Goal: Task Accomplishment & Management: Use online tool/utility

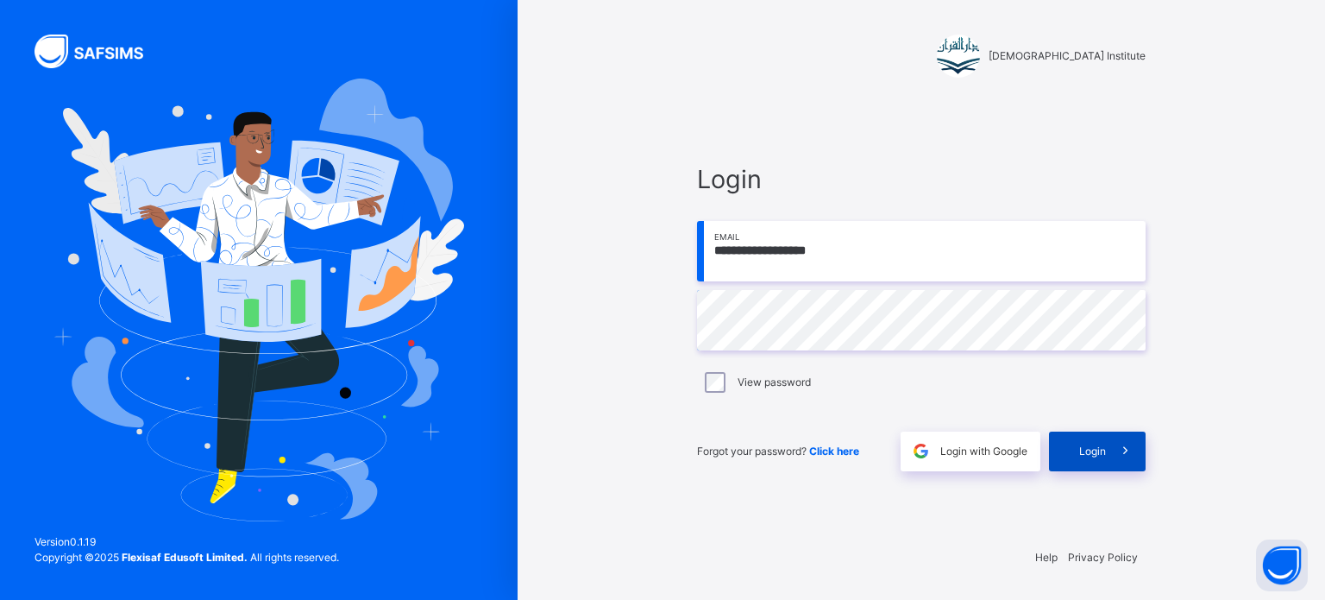
click at [1092, 434] on div "Login" at bounding box center [1097, 451] width 97 height 40
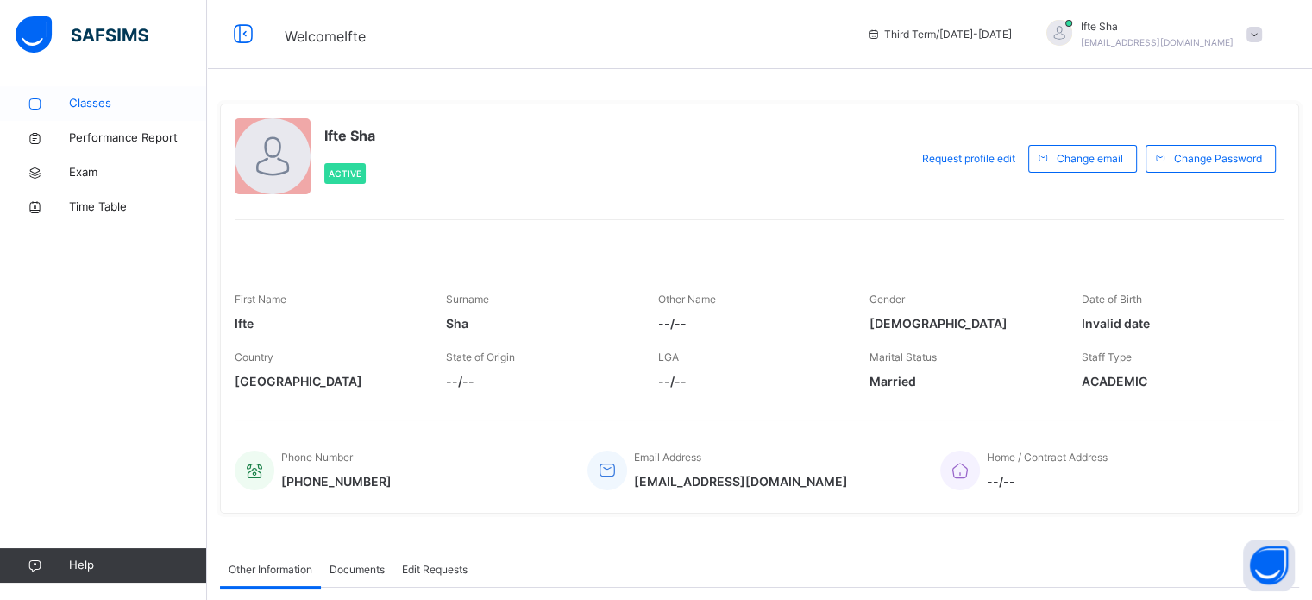
click at [56, 96] on link "Classes" at bounding box center [103, 103] width 207 height 35
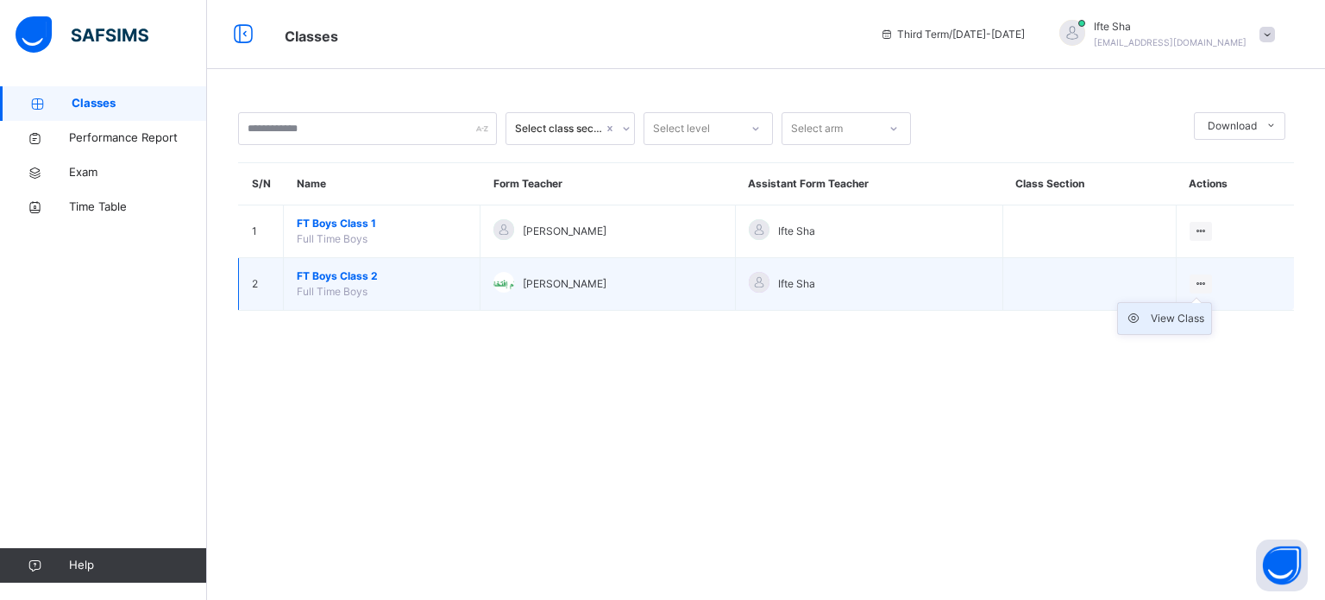
click at [1188, 314] on div "View Class" at bounding box center [1177, 318] width 53 height 17
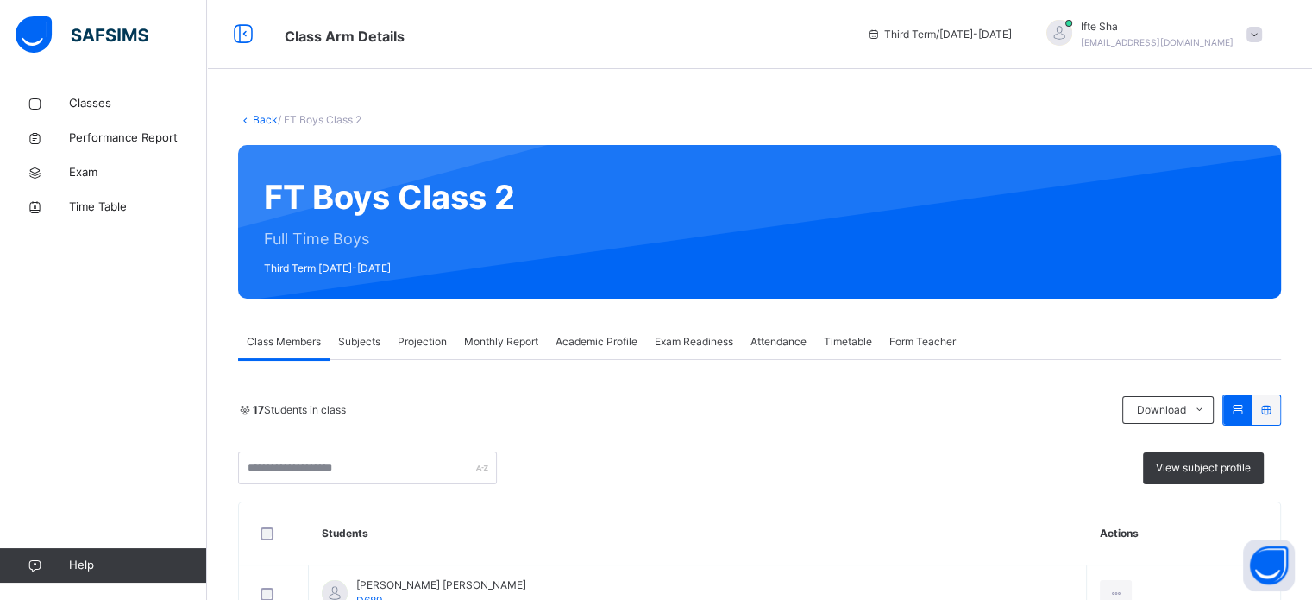
click at [421, 340] on span "Projection" at bounding box center [422, 342] width 49 height 16
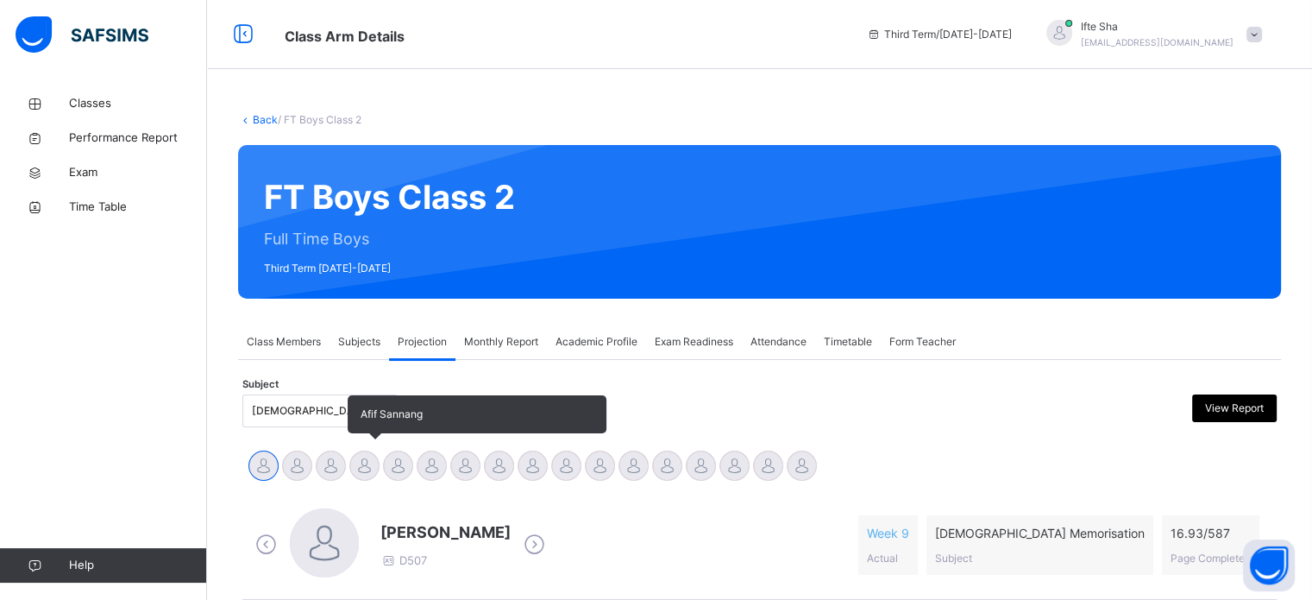
click at [362, 469] on div at bounding box center [364, 465] width 30 height 30
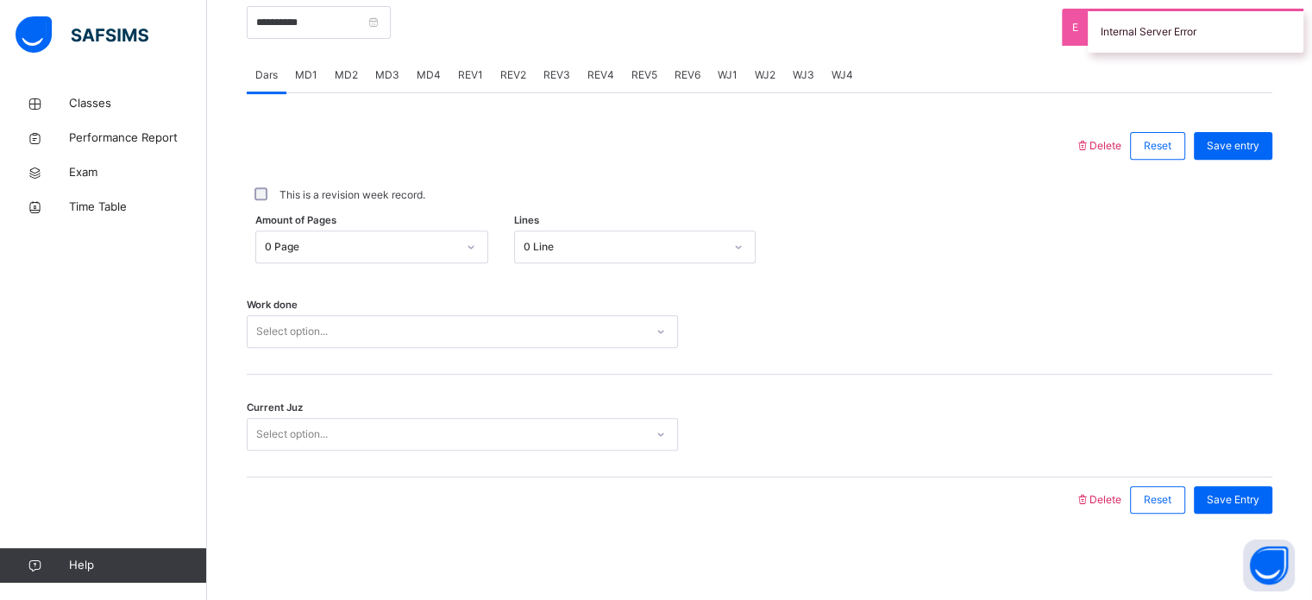
scroll to position [695, 0]
click at [431, 327] on div "Select option..." at bounding box center [446, 331] width 397 height 27
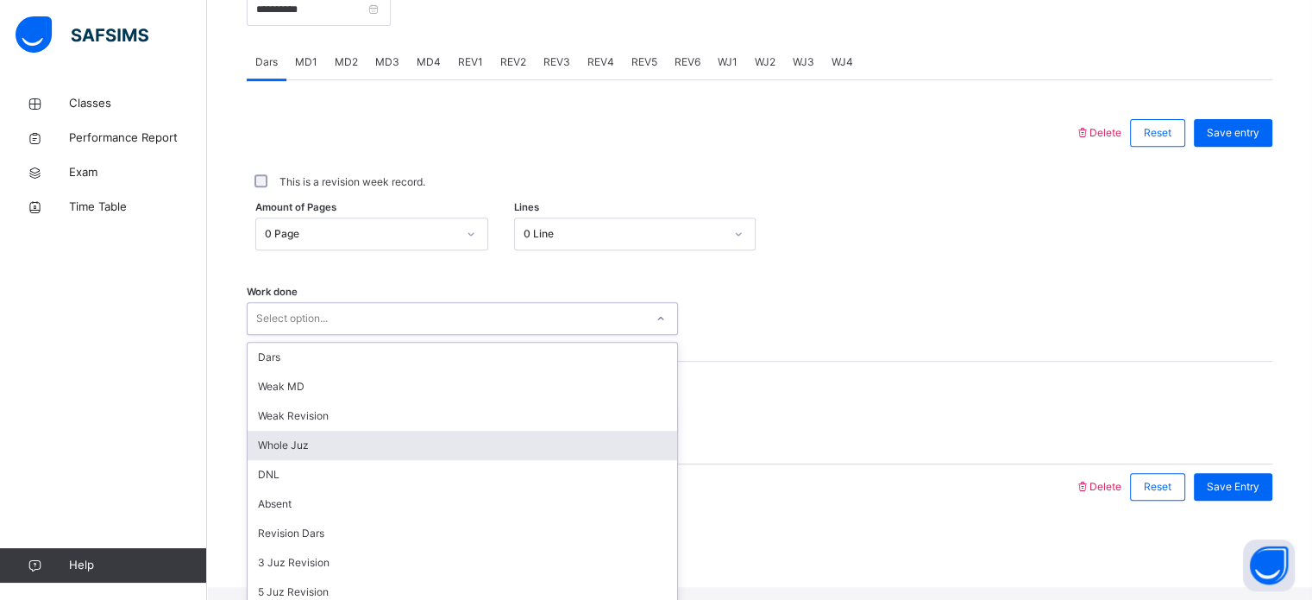
click at [458, 460] on div "Whole Juz" at bounding box center [463, 445] width 430 height 29
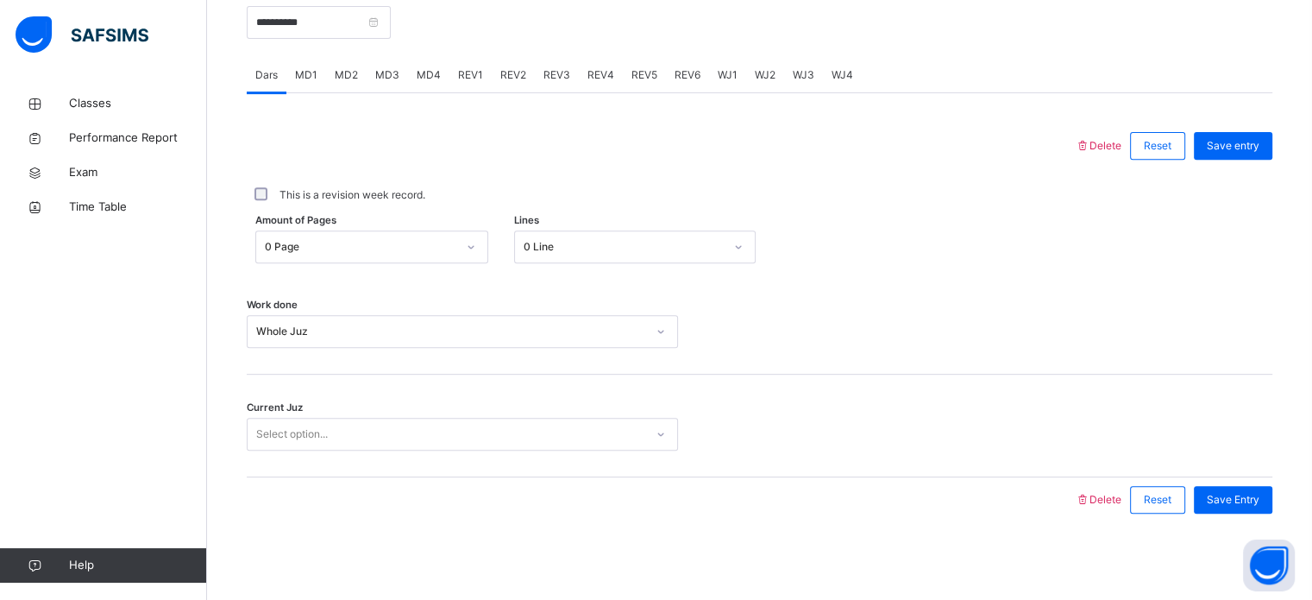
click at [421, 412] on div "Current Juz Select option..." at bounding box center [760, 425] width 1026 height 103
click at [424, 423] on div "Select option..." at bounding box center [446, 434] width 397 height 27
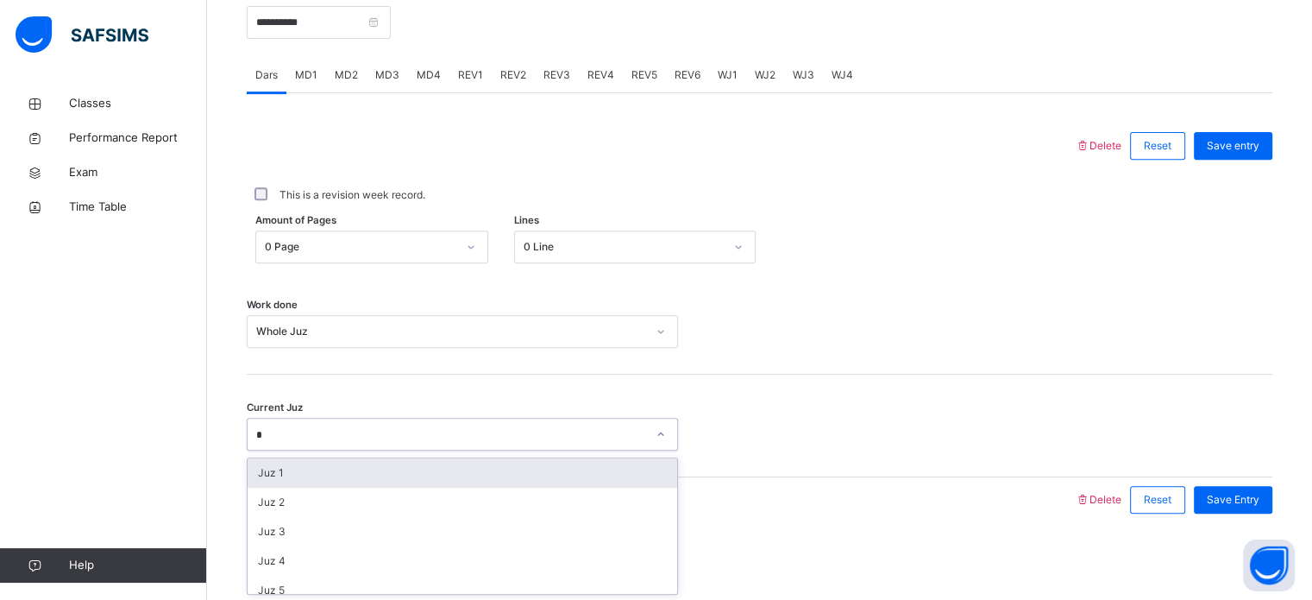
type input "**"
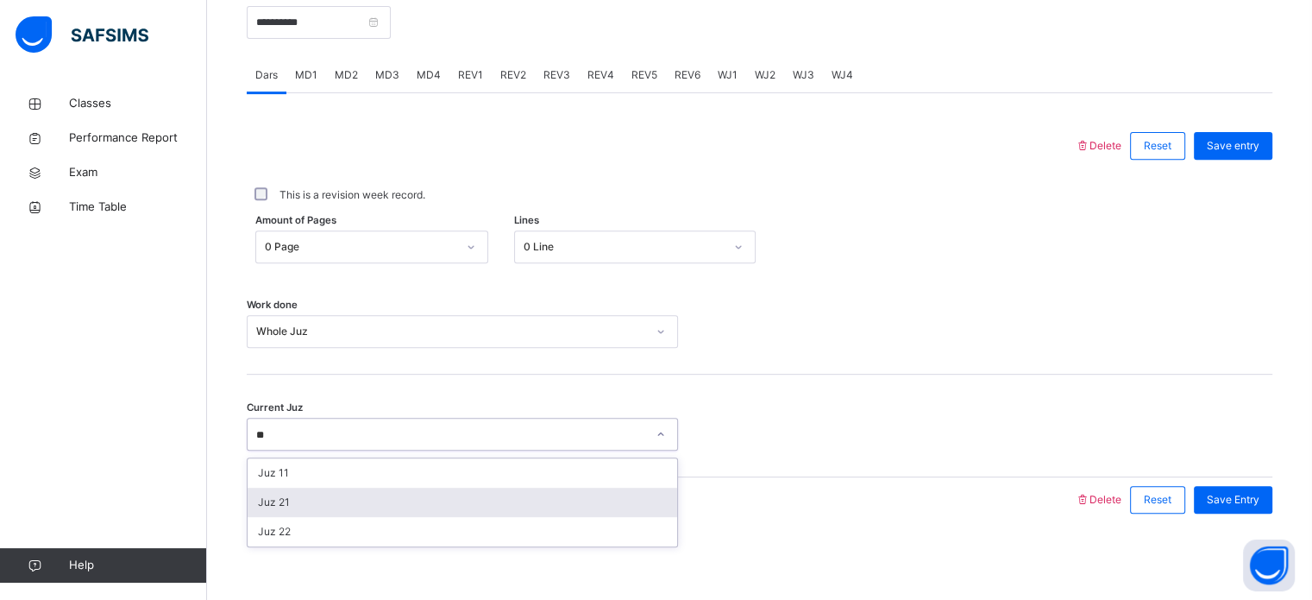
click at [459, 500] on div "Juz 21" at bounding box center [463, 501] width 430 height 29
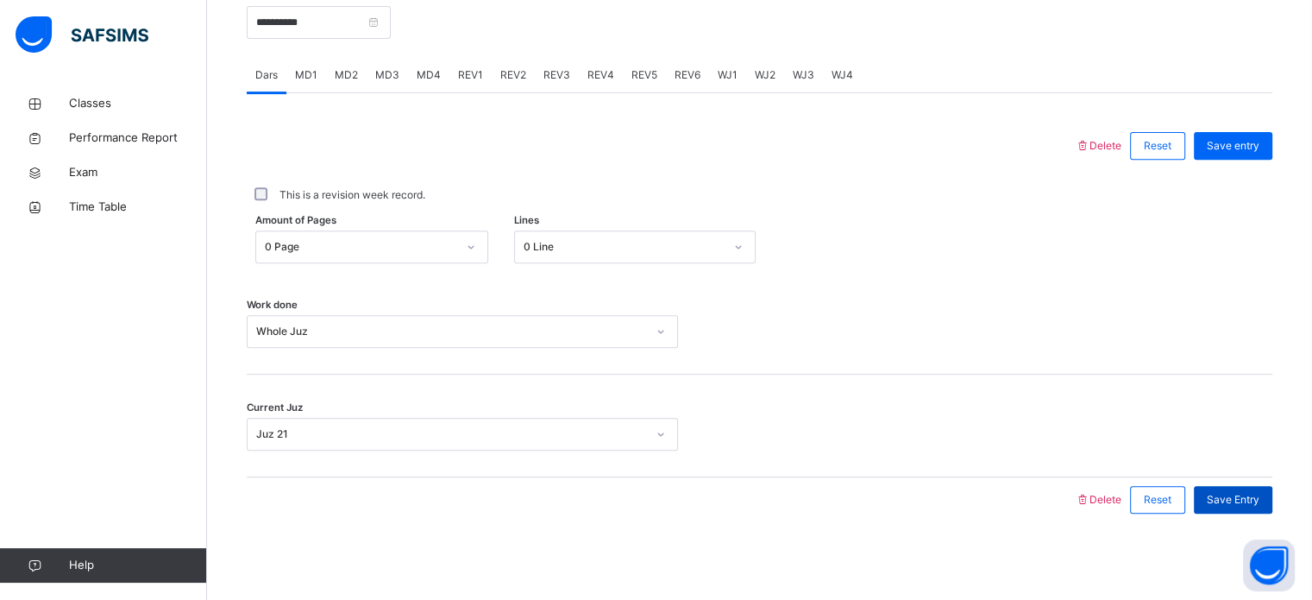
click at [1260, 502] on span "Save Entry" at bounding box center [1233, 500] width 53 height 16
click at [387, 68] on span "MD3" at bounding box center [387, 75] width 24 height 16
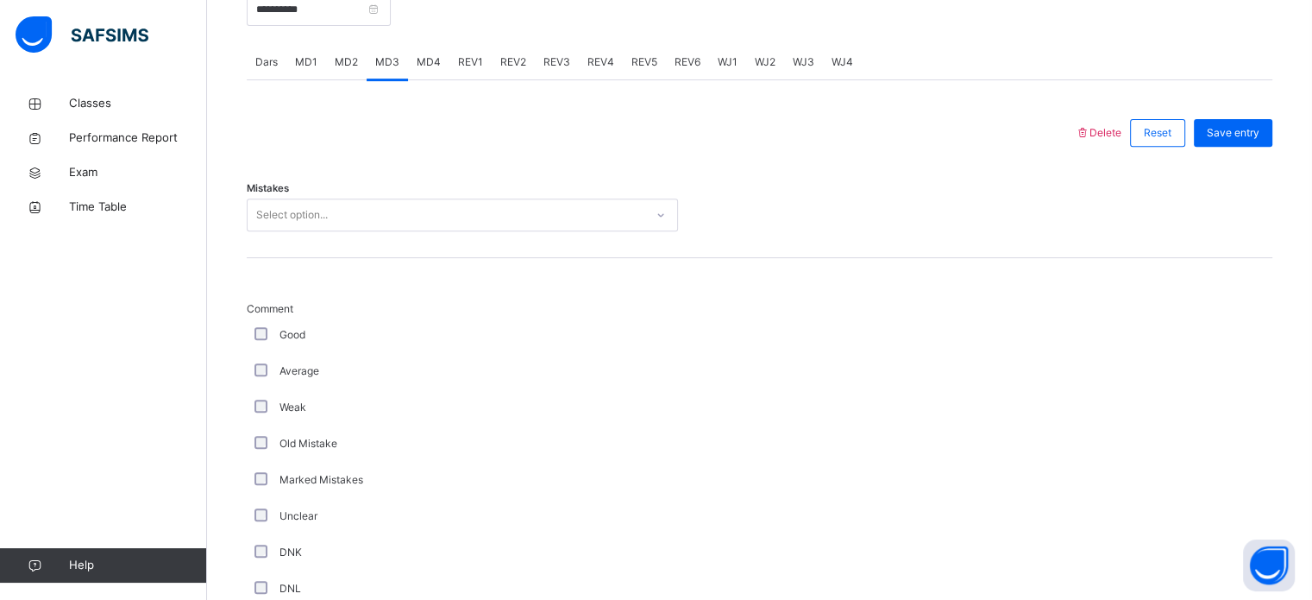
click at [336, 70] on span "MD2" at bounding box center [346, 62] width 23 height 16
click at [371, 222] on div "Select option..." at bounding box center [446, 215] width 397 height 27
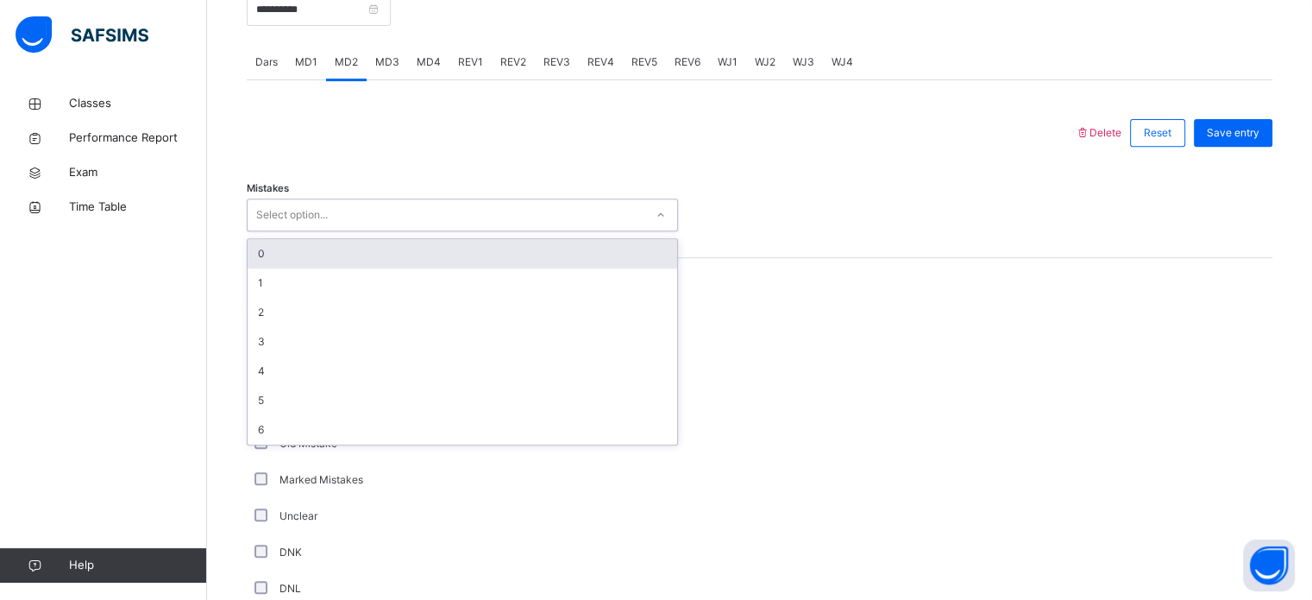
click at [399, 268] on div "0" at bounding box center [463, 253] width 430 height 29
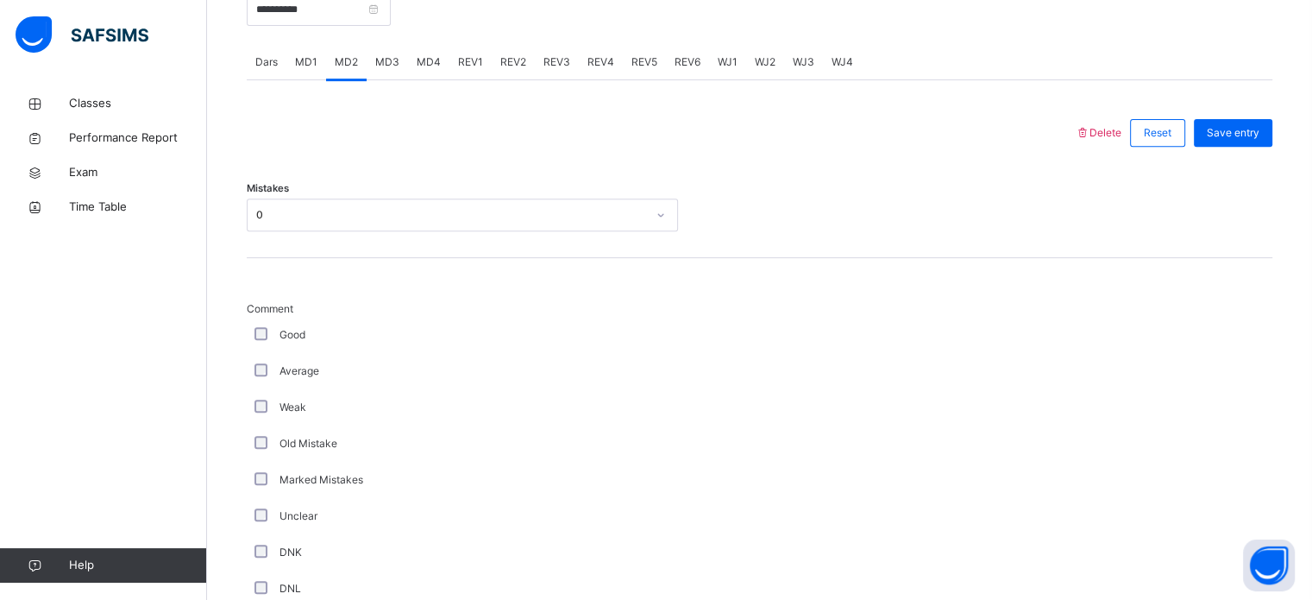
click at [399, 273] on div "Comment Good Average Weak Old Mistake Marked Mistakes Unclear DNK DNL DNR DNF M…" at bounding box center [760, 536] width 1026 height 557
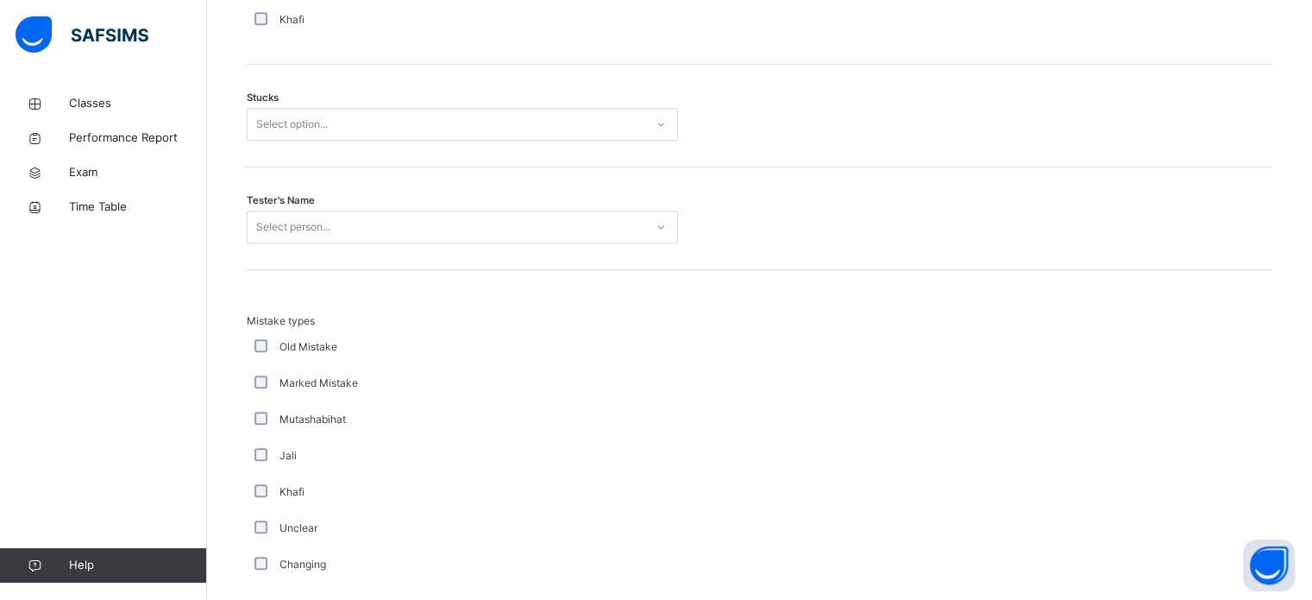
scroll to position [1456, 0]
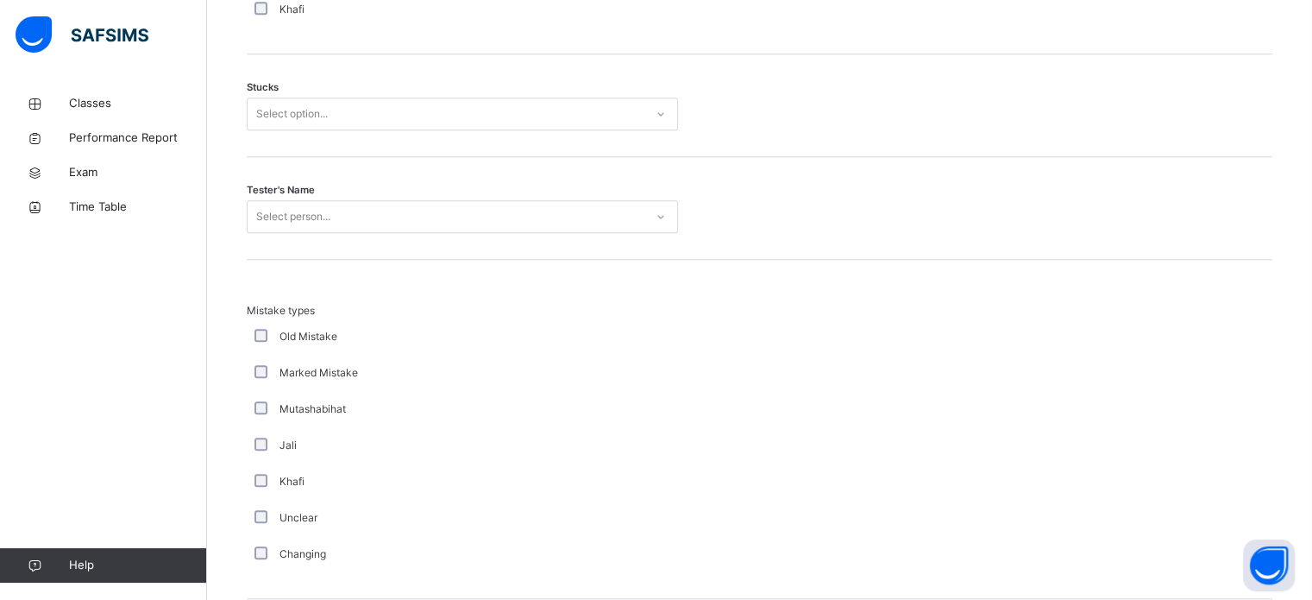
click at [408, 128] on div "Select option..." at bounding box center [446, 114] width 397 height 27
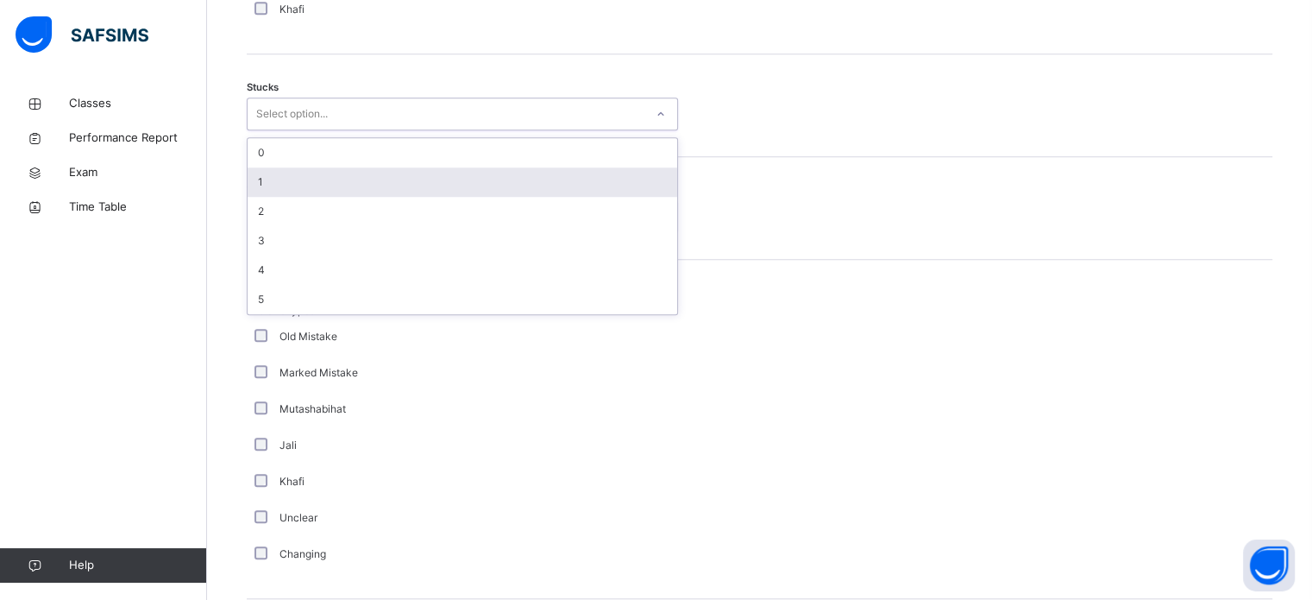
click at [419, 186] on div "1" at bounding box center [463, 181] width 430 height 29
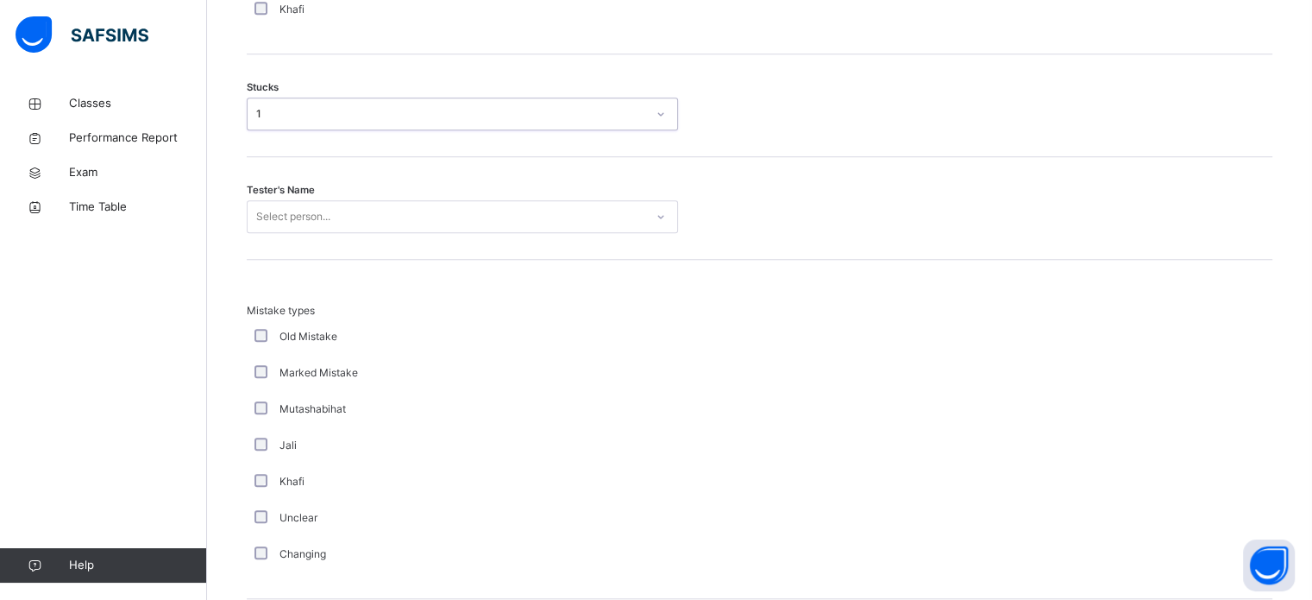
click at [425, 222] on div "Select person..." at bounding box center [446, 217] width 397 height 27
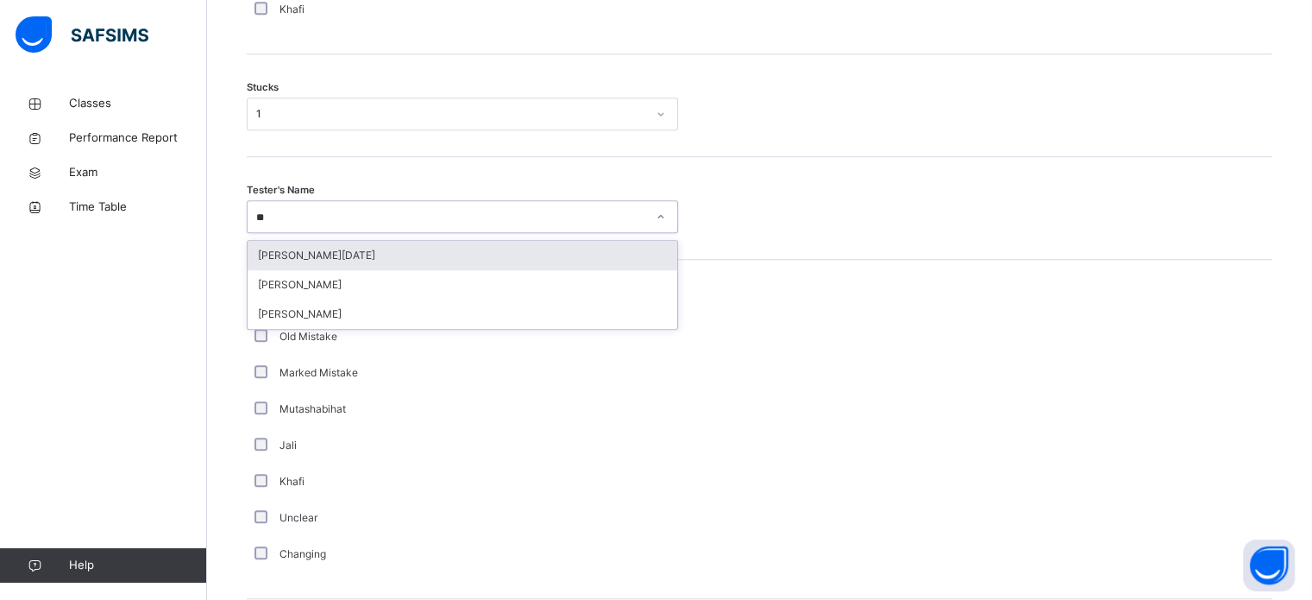
type input "***"
click at [434, 268] on div "[PERSON_NAME]" at bounding box center [463, 255] width 430 height 29
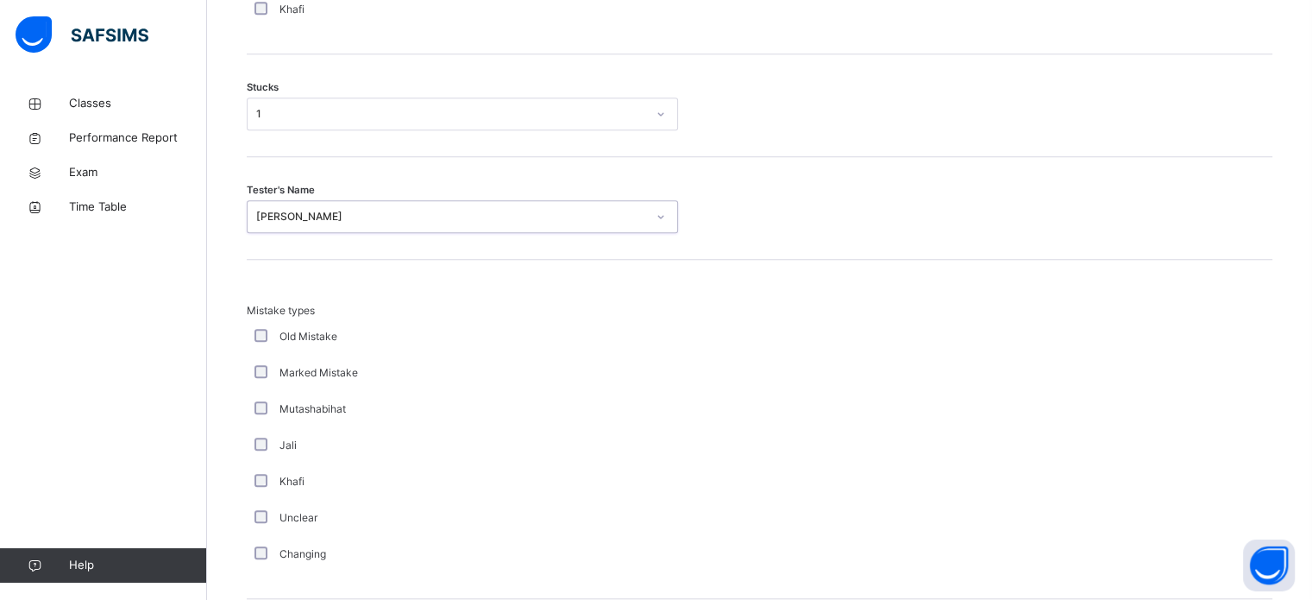
scroll to position [1692, 0]
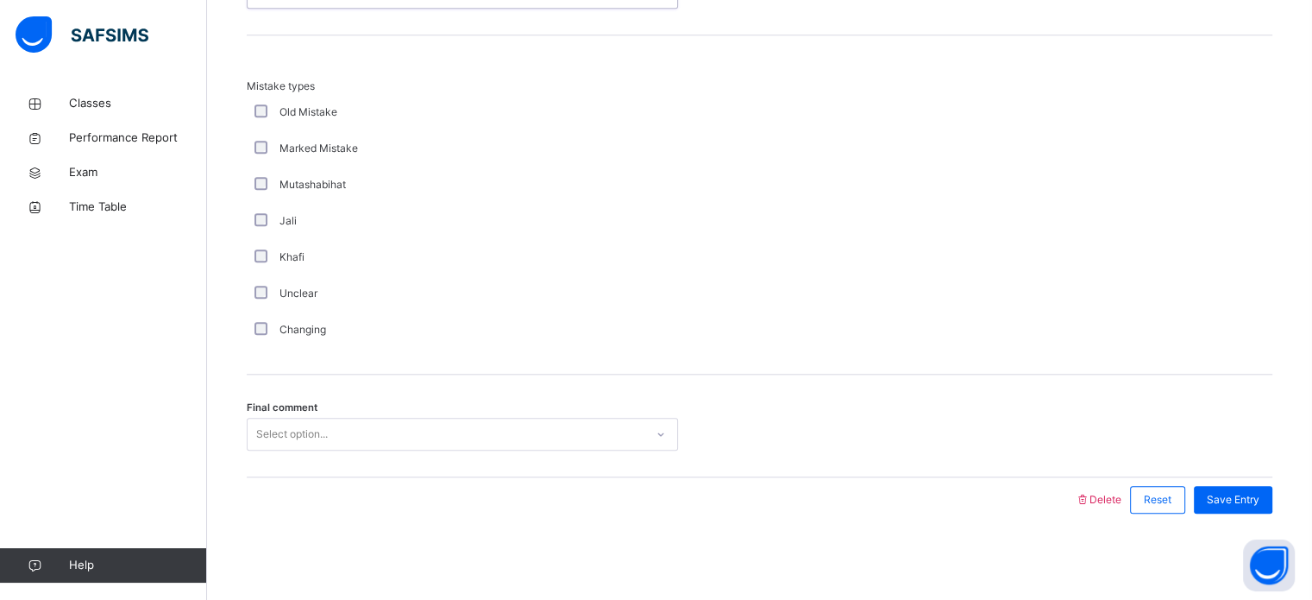
click at [545, 441] on div "Select option..." at bounding box center [446, 434] width 397 height 27
click at [1242, 497] on span "Save Entry" at bounding box center [1233, 500] width 53 height 16
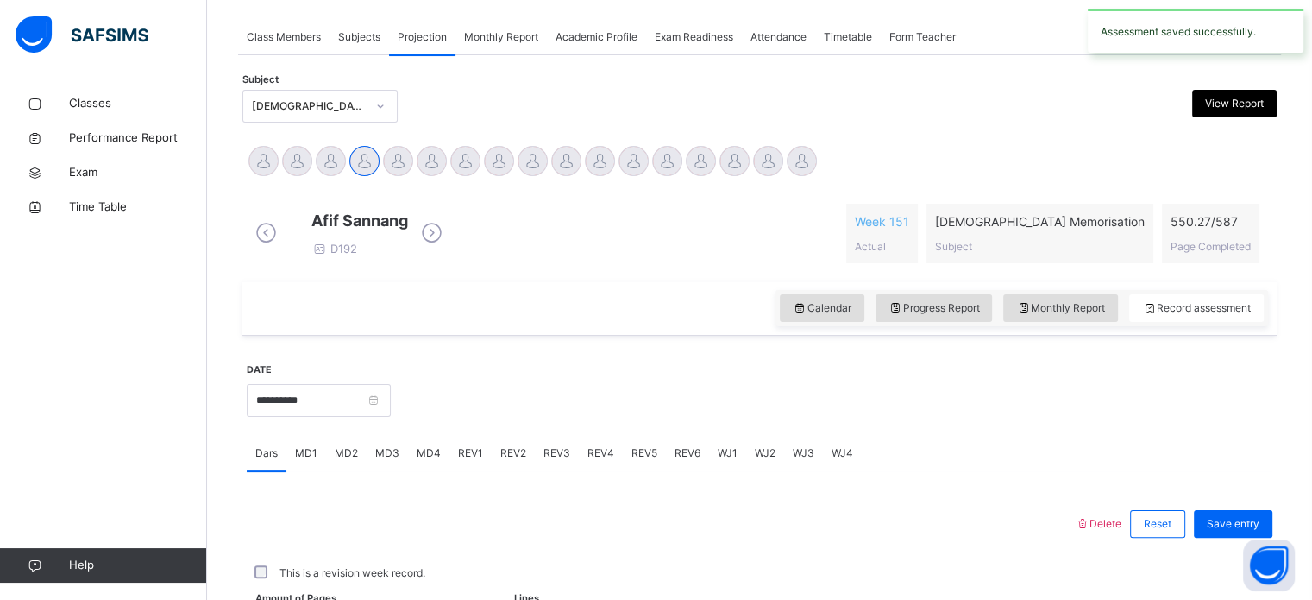
scroll to position [695, 0]
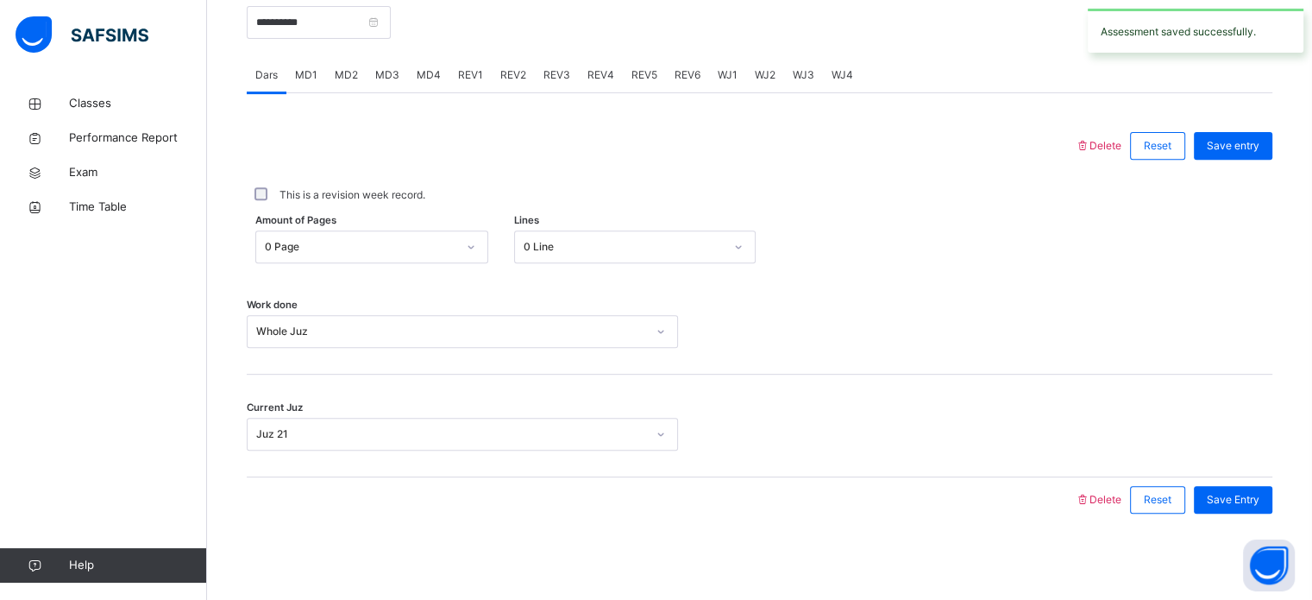
click at [387, 72] on span "MD3" at bounding box center [387, 75] width 24 height 16
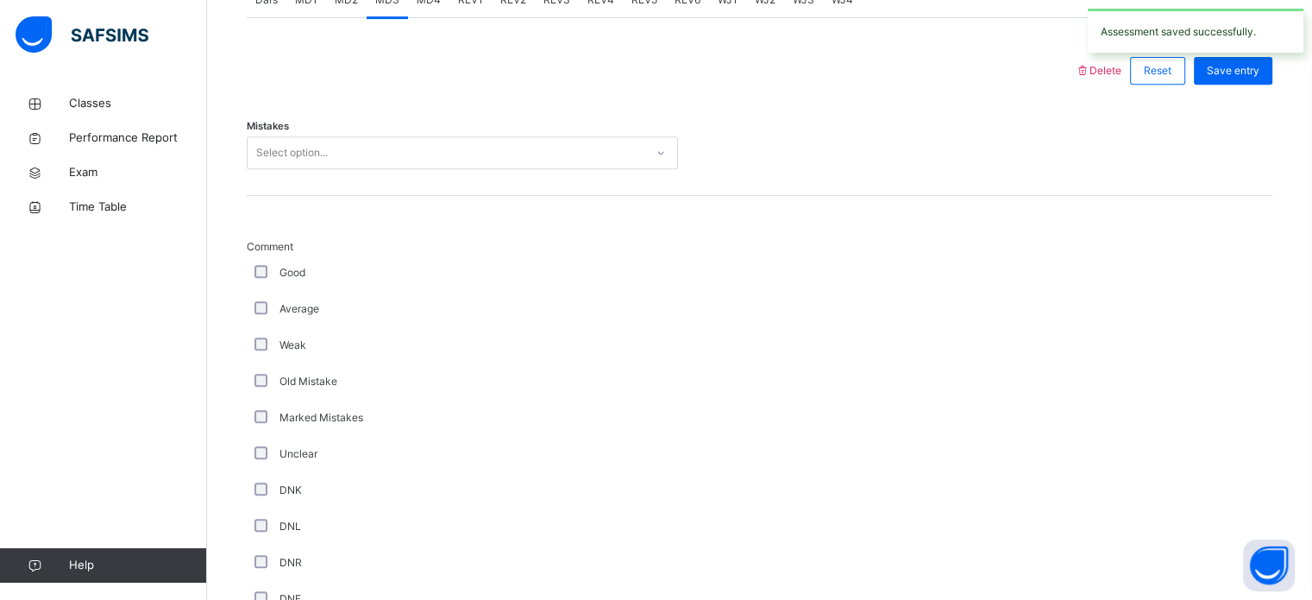
scroll to position [770, 0]
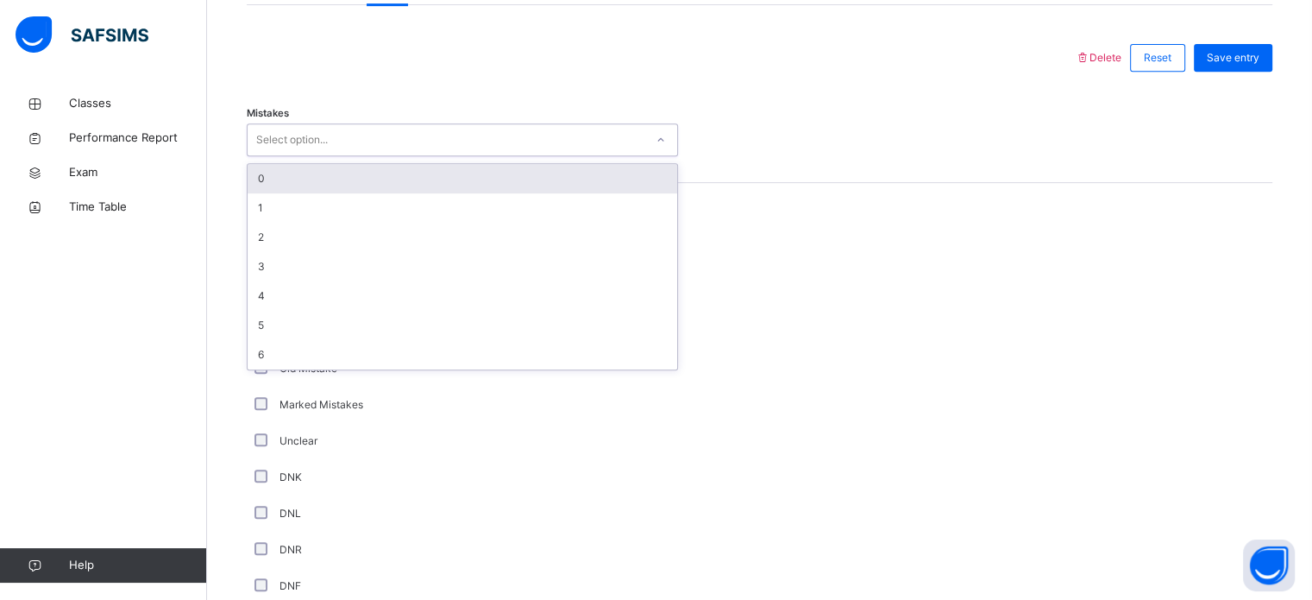
click at [413, 154] on div "Select option..." at bounding box center [446, 140] width 397 height 27
click at [356, 180] on div "0" at bounding box center [463, 178] width 430 height 29
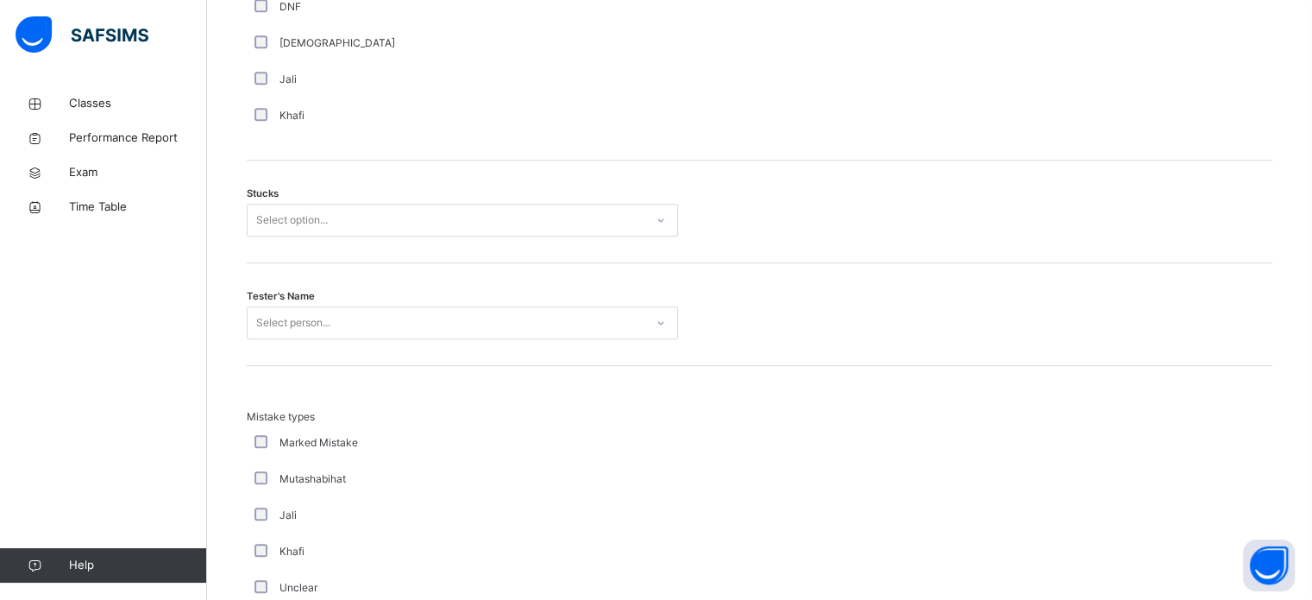
scroll to position [1439, 0]
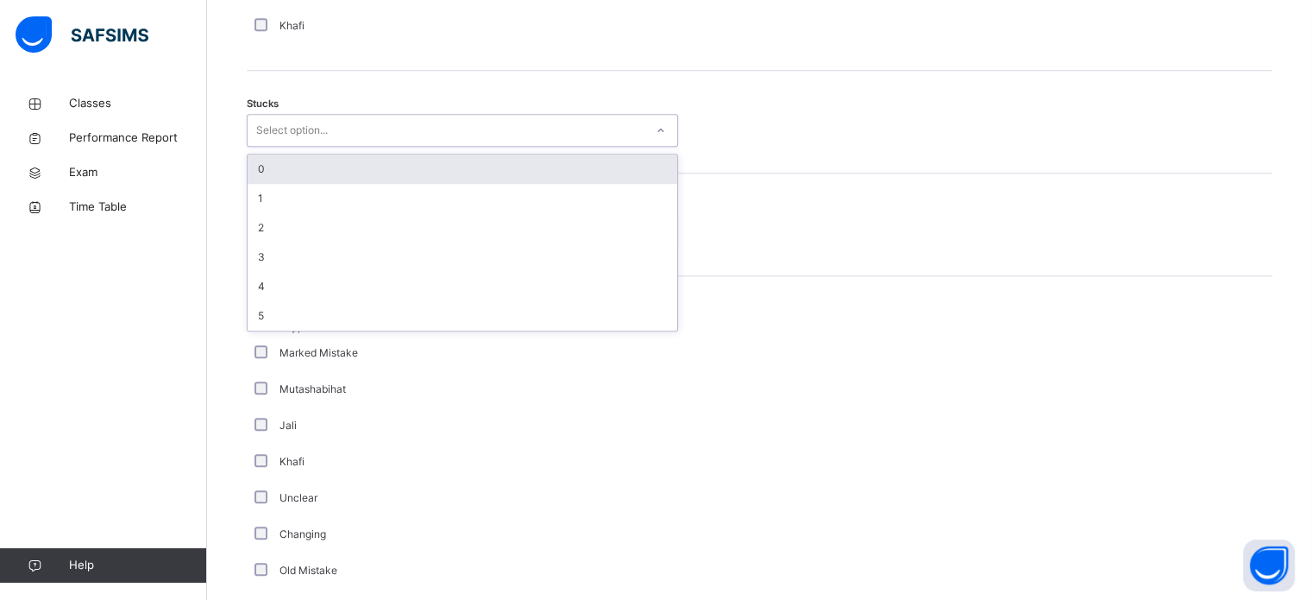
click at [413, 144] on div "Select option..." at bounding box center [446, 130] width 397 height 27
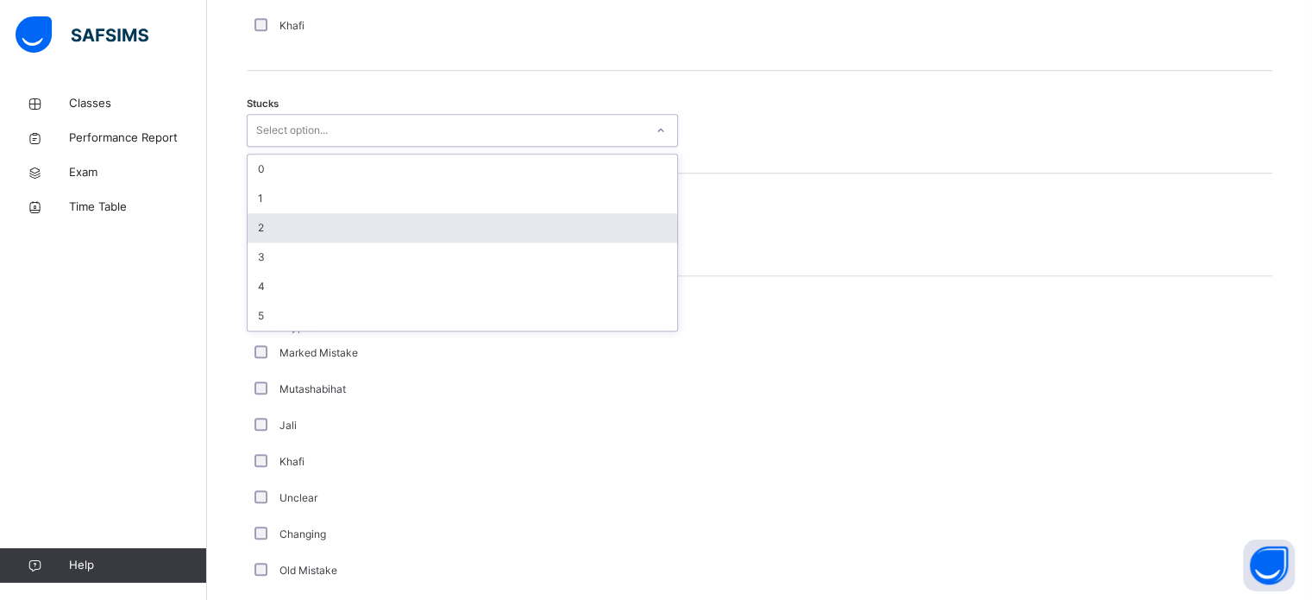
click at [422, 242] on div "2" at bounding box center [463, 227] width 430 height 29
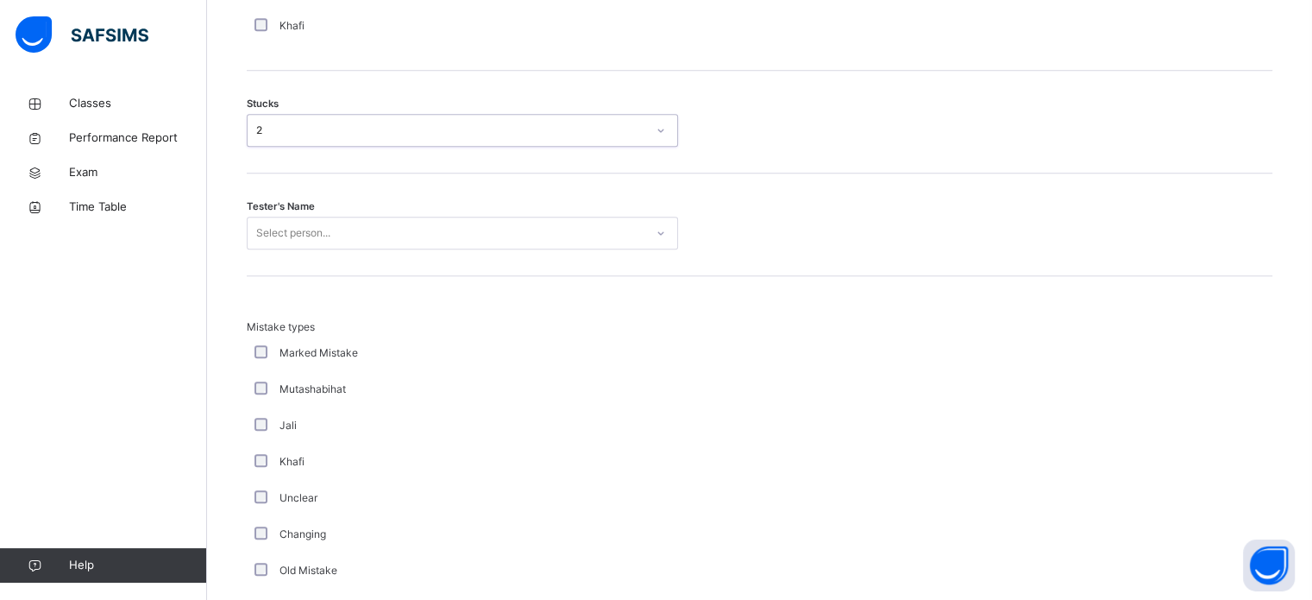
click at [425, 247] on div "Select person..." at bounding box center [446, 233] width 397 height 27
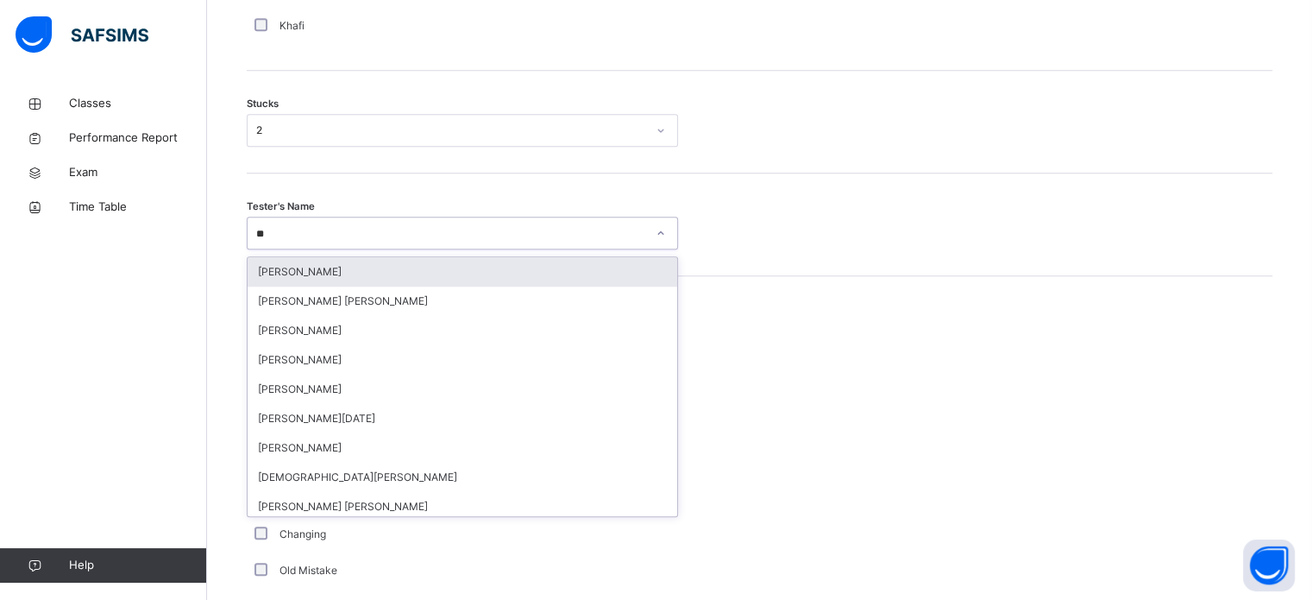
type input "***"
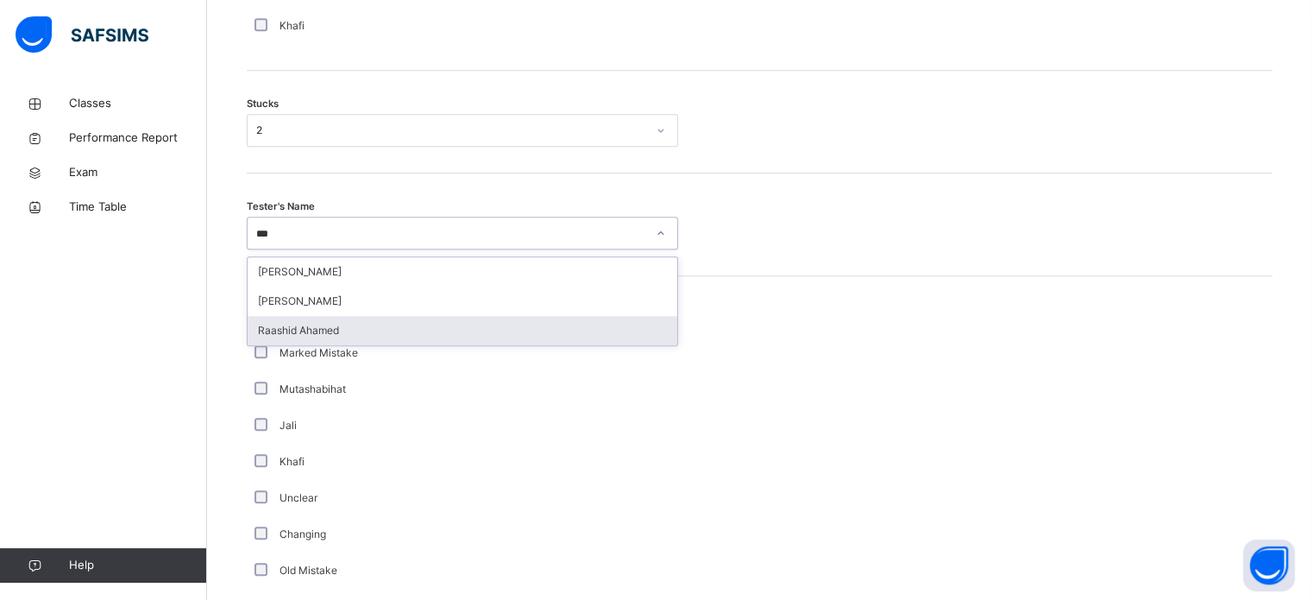
click at [426, 336] on div "Raashid Ahamed" at bounding box center [463, 330] width 430 height 29
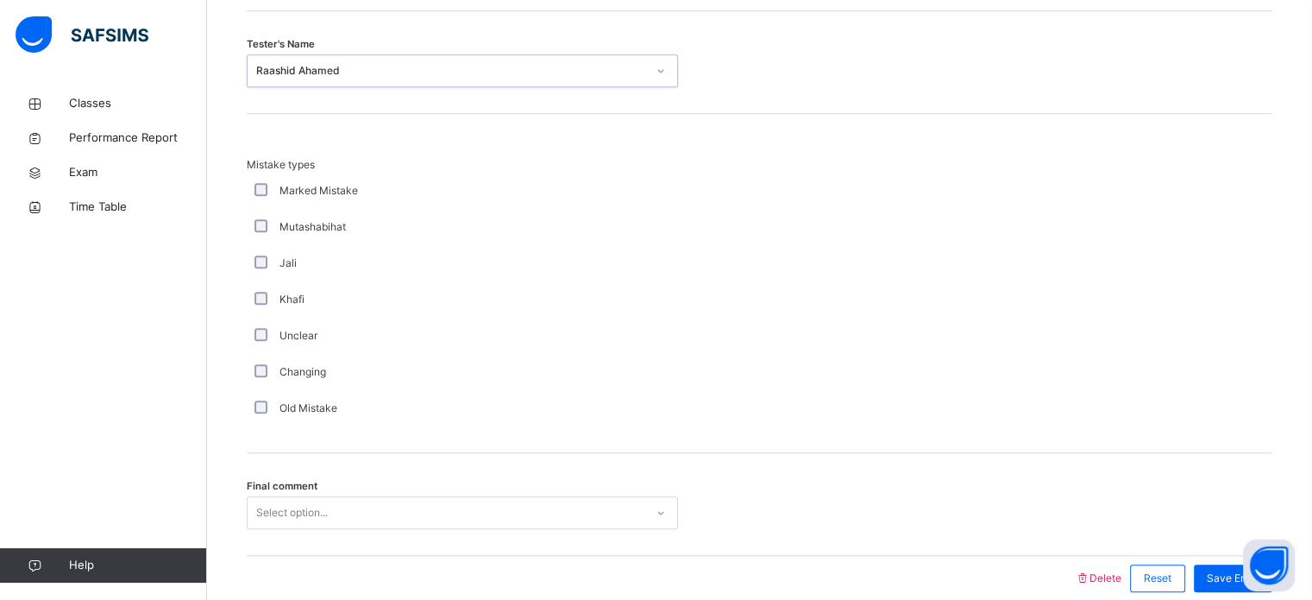
scroll to position [1692, 0]
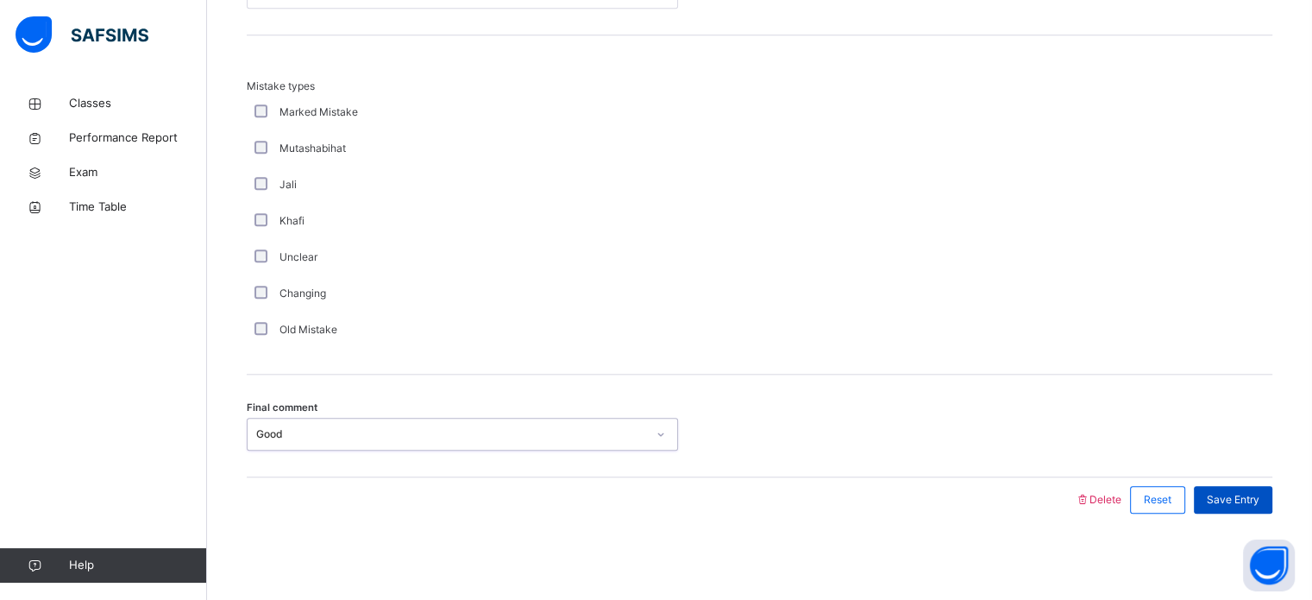
click at [1223, 495] on span "Save Entry" at bounding box center [1233, 500] width 53 height 16
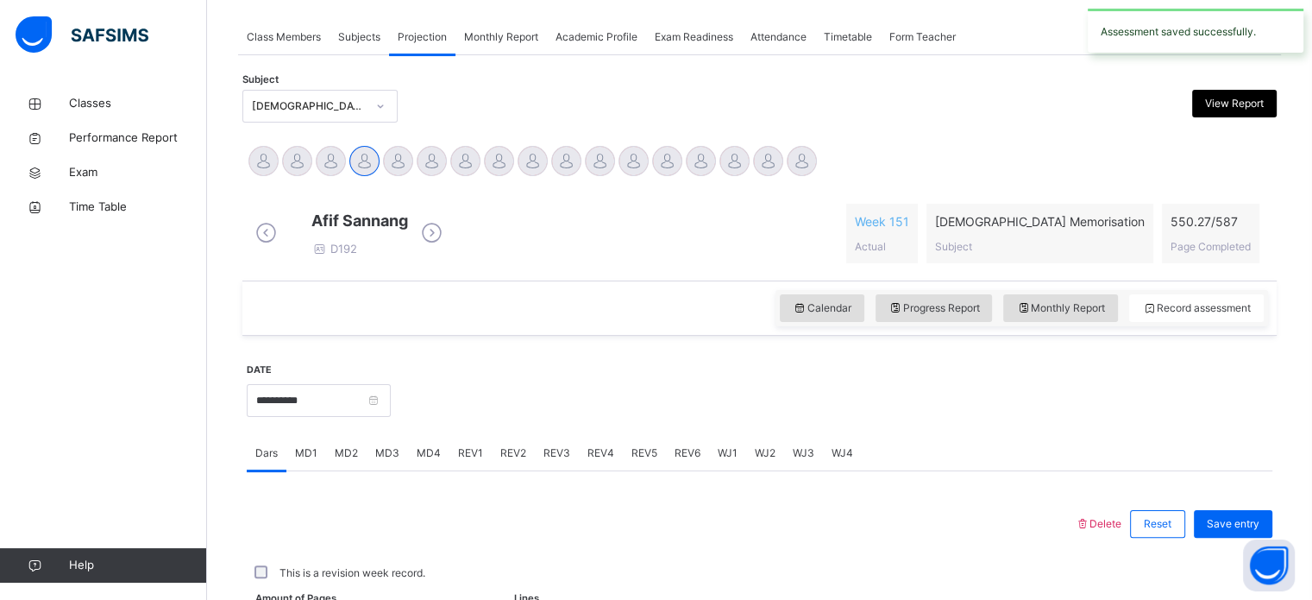
scroll to position [695, 0]
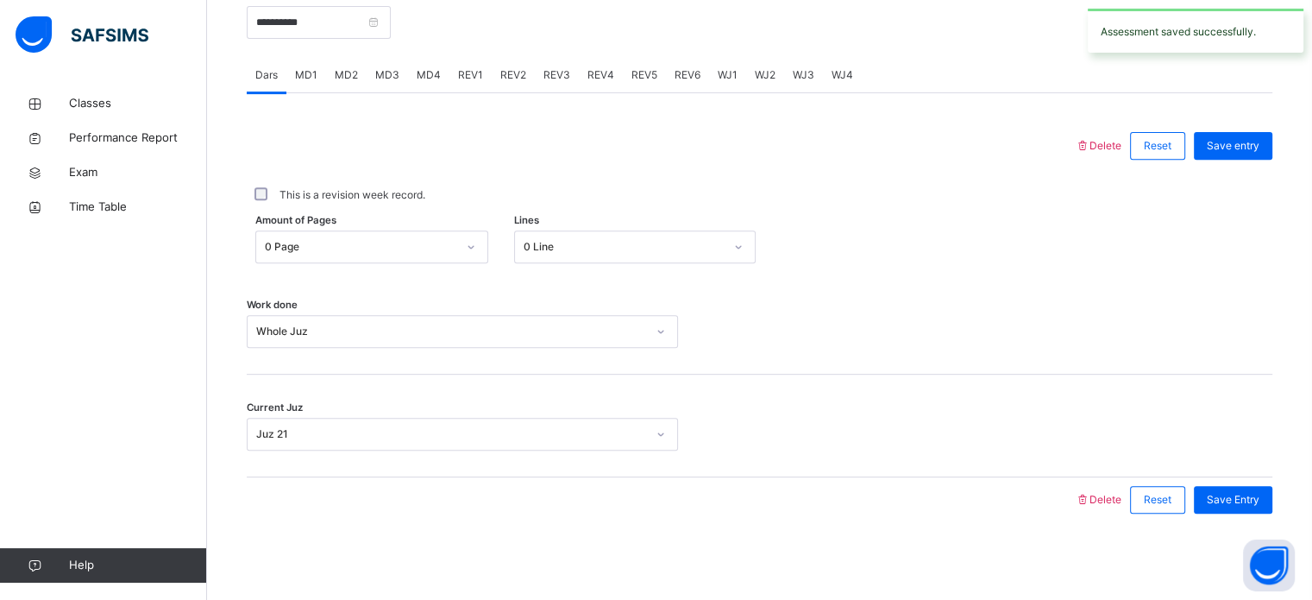
click at [431, 82] on span "MD4" at bounding box center [429, 75] width 24 height 16
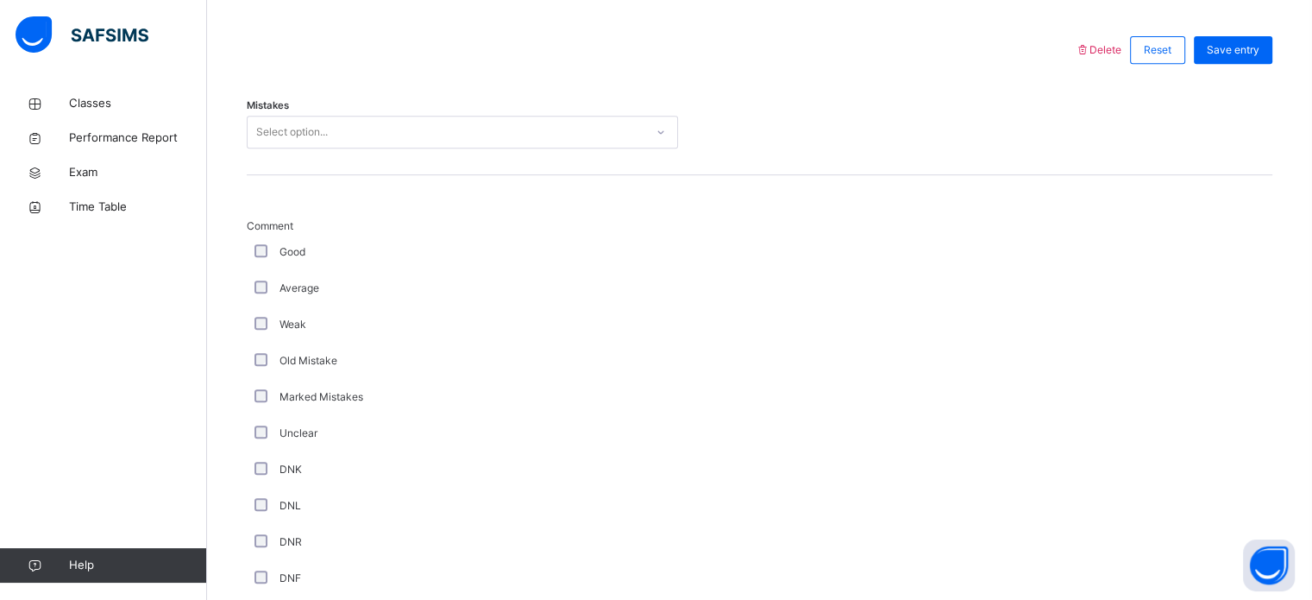
scroll to position [777, 0]
click at [447, 147] on div "Select option..." at bounding box center [446, 133] width 397 height 27
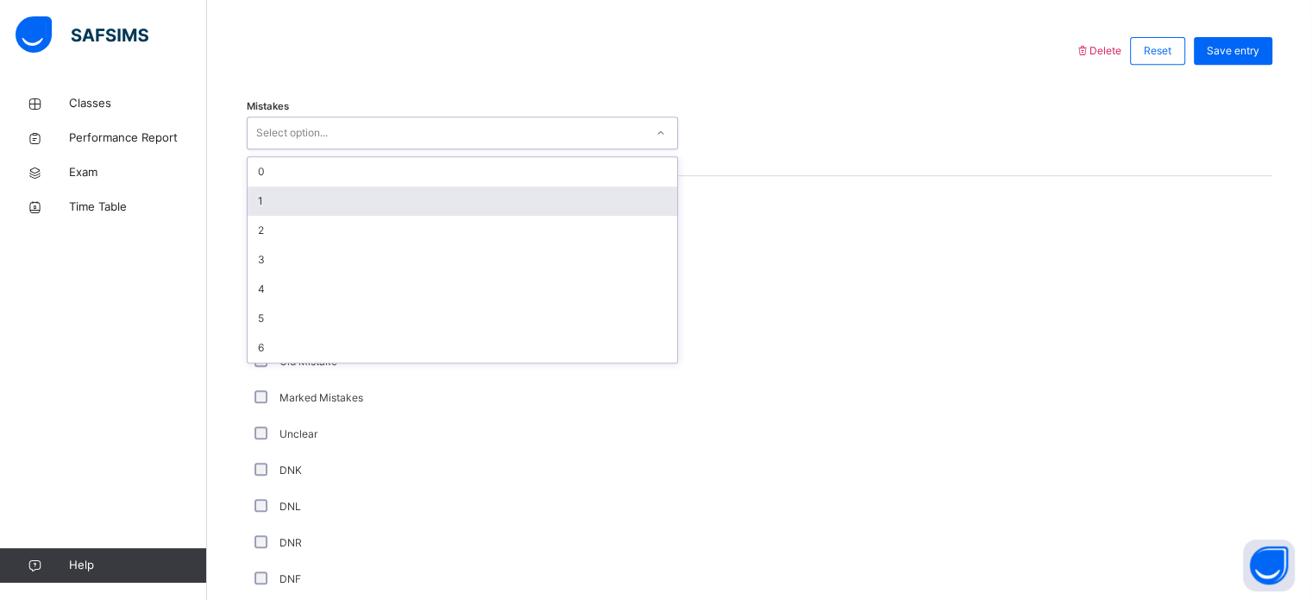
click at [435, 204] on div "1" at bounding box center [463, 200] width 430 height 29
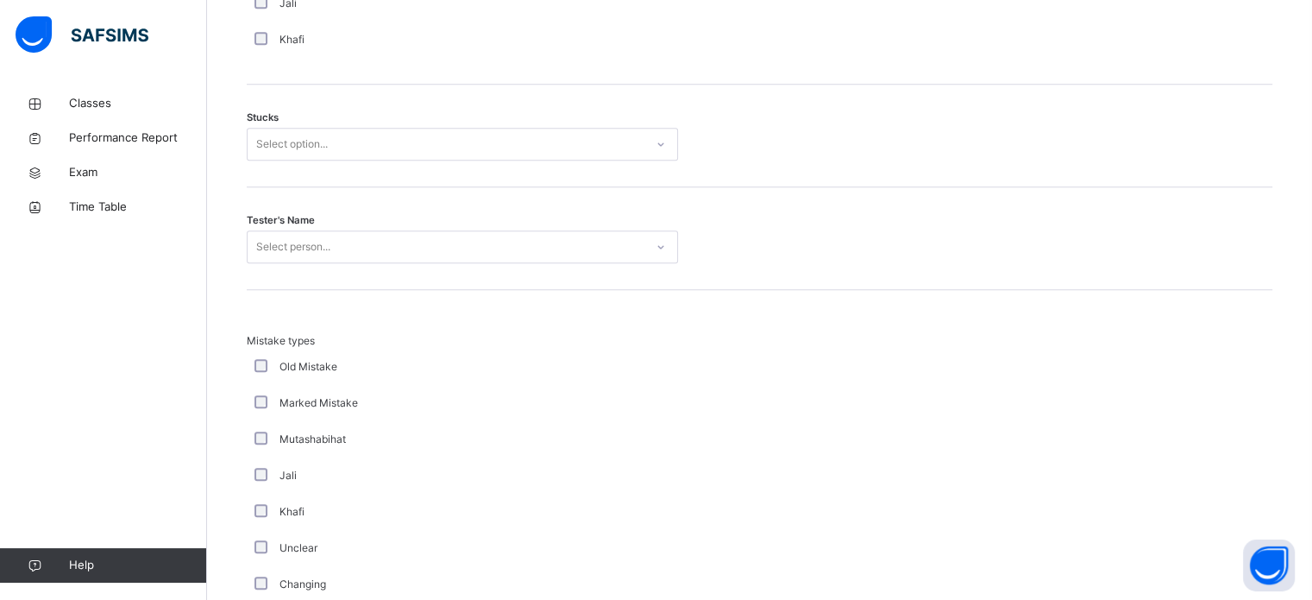
scroll to position [1425, 0]
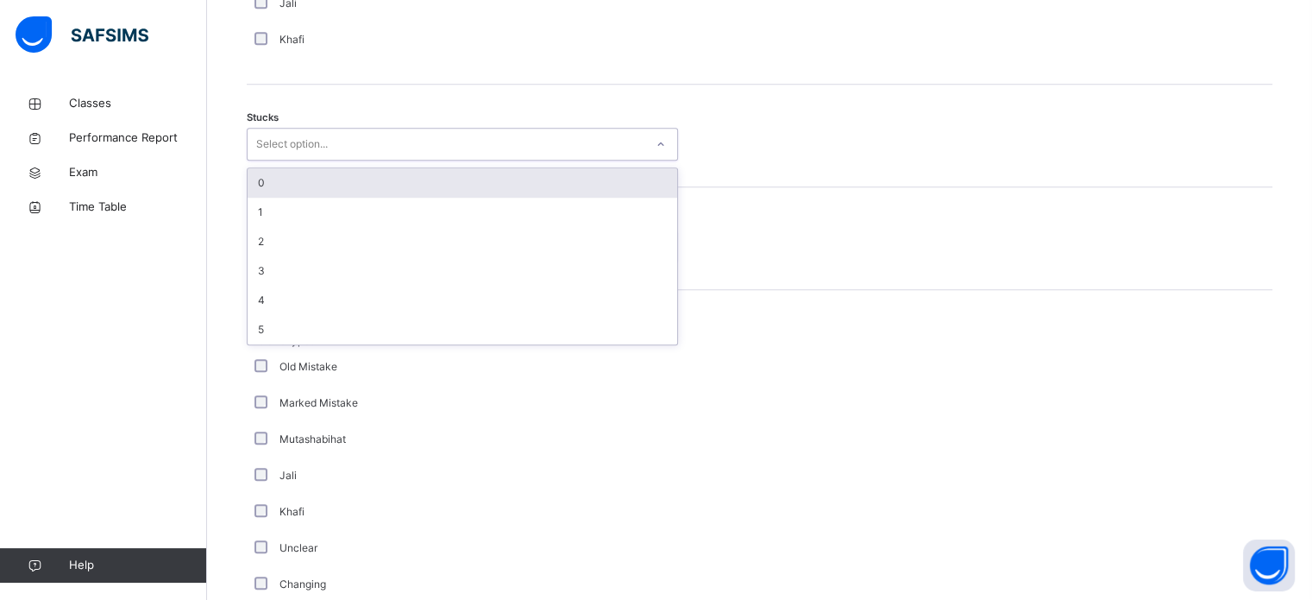
click at [365, 147] on div "Select option..." at bounding box center [446, 144] width 397 height 27
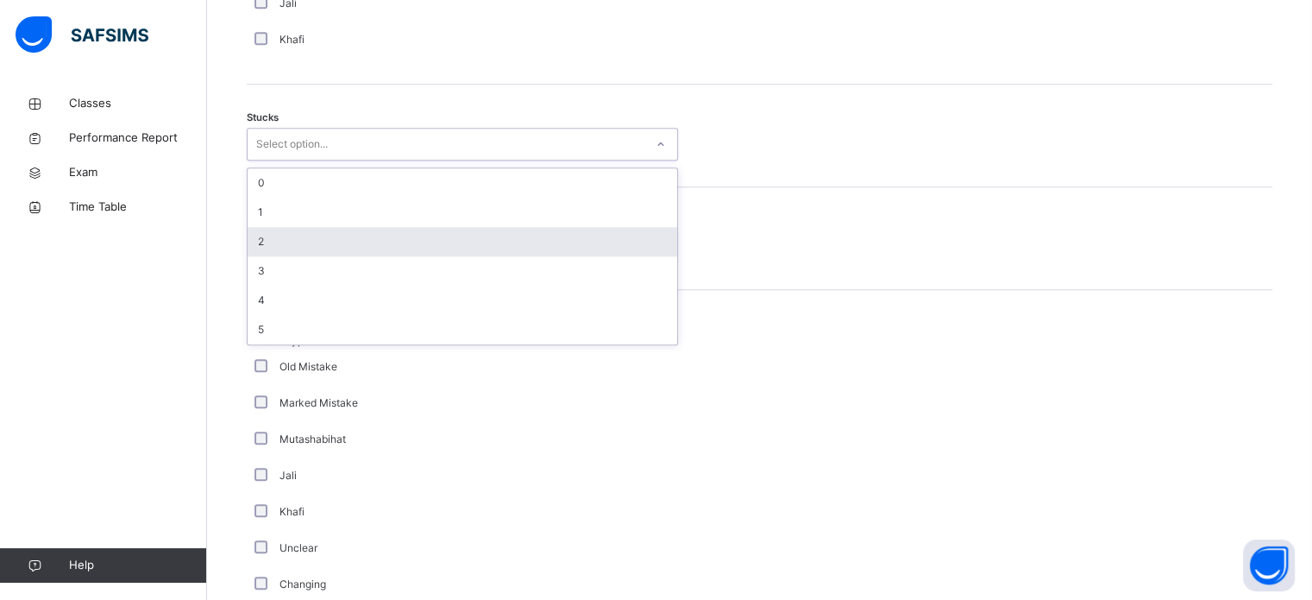
click at [405, 248] on div "2" at bounding box center [463, 241] width 430 height 29
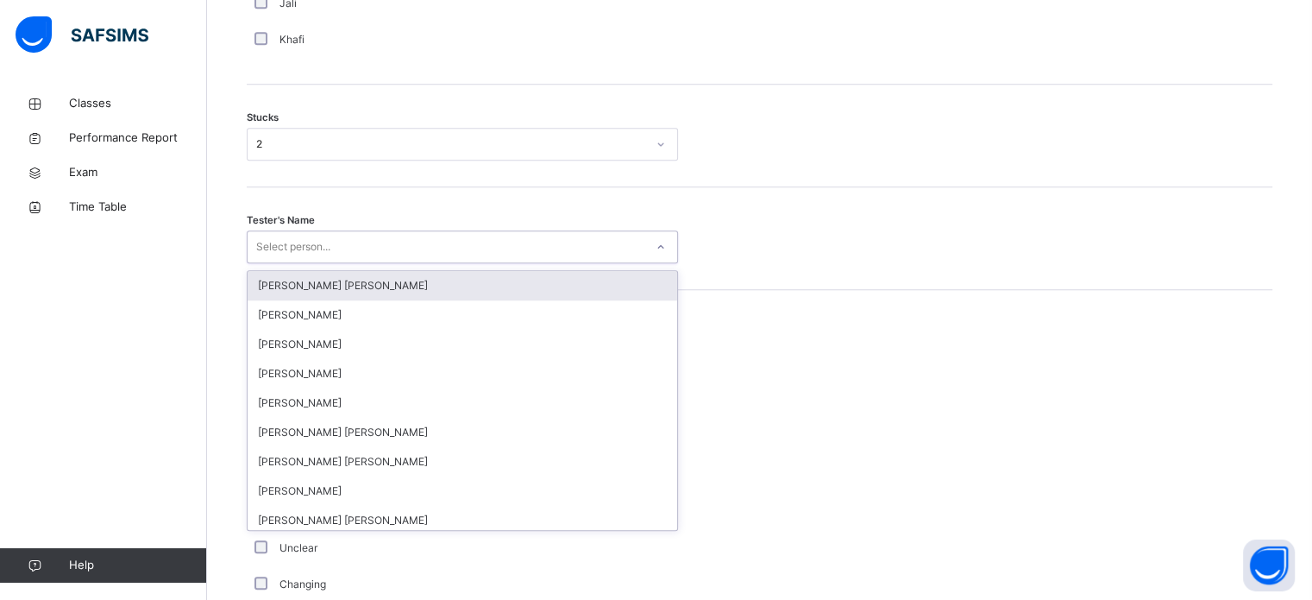
click at [405, 248] on div "Select person..." at bounding box center [446, 247] width 397 height 27
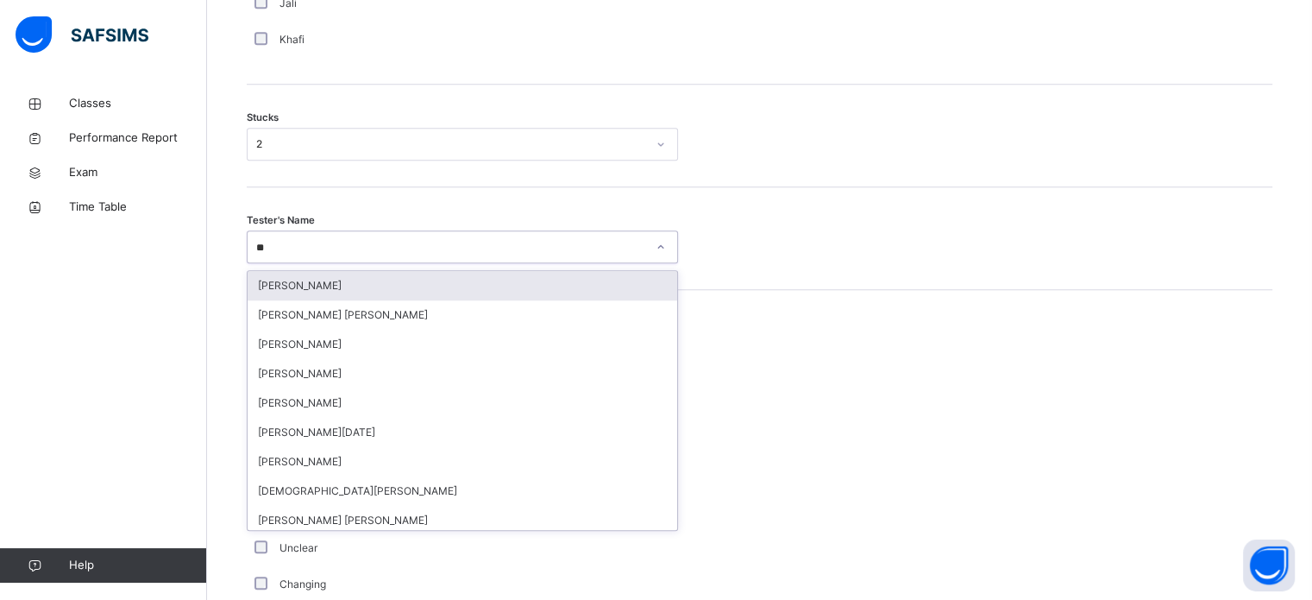
type input "***"
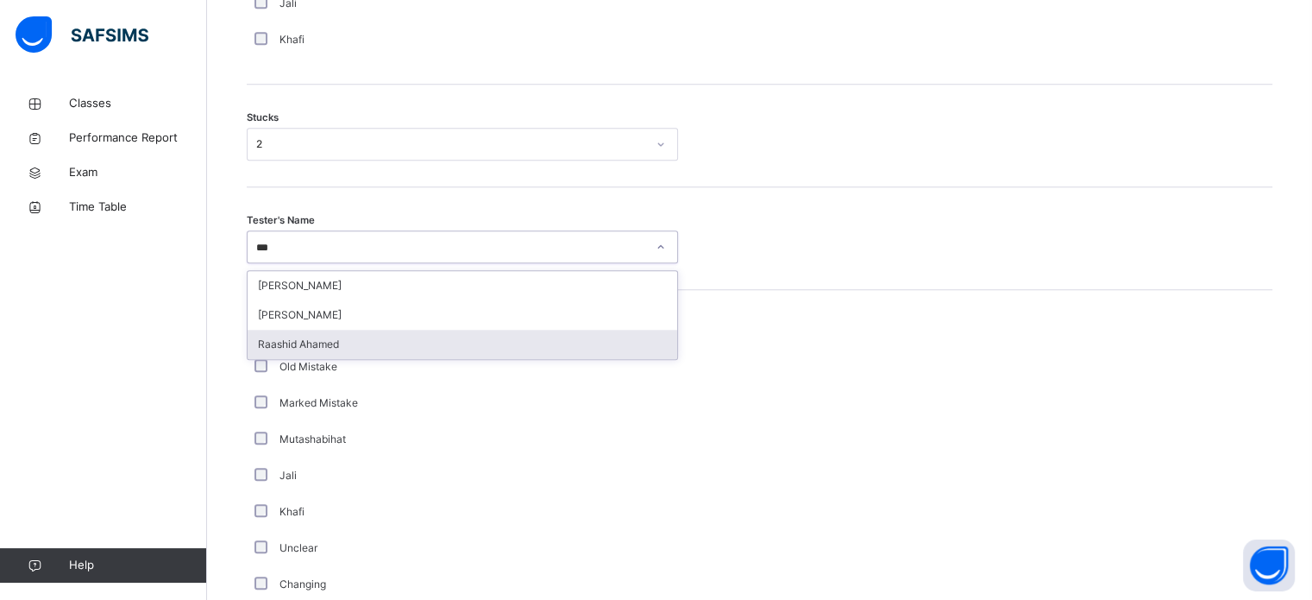
click at [430, 351] on div "Raashid Ahamed" at bounding box center [463, 344] width 430 height 29
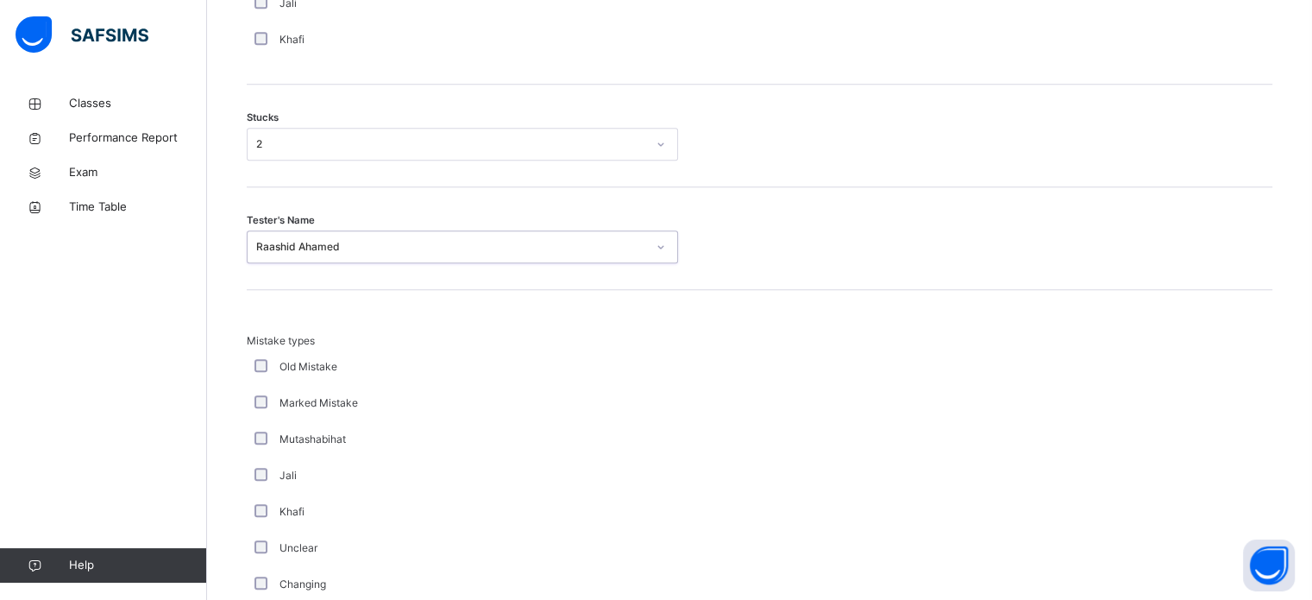
scroll to position [1692, 0]
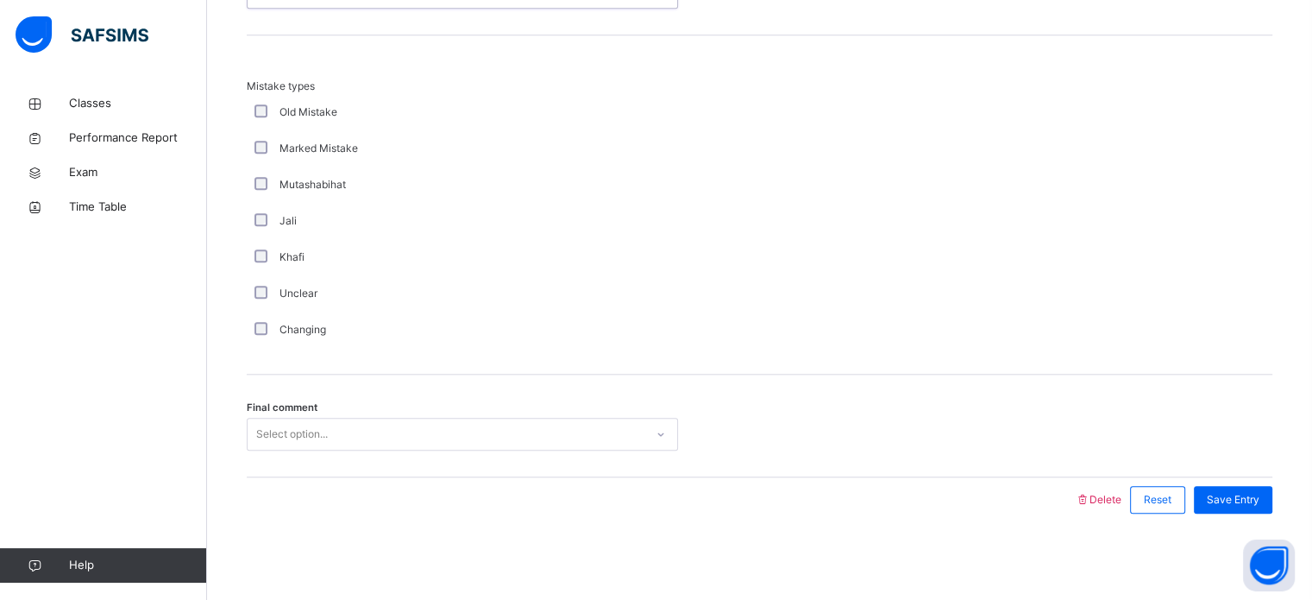
click at [402, 472] on div "Final comment Select option..." at bounding box center [760, 425] width 1026 height 103
click at [389, 433] on div "Select option..." at bounding box center [446, 434] width 397 height 27
click at [1243, 497] on span "Save Entry" at bounding box center [1233, 500] width 53 height 16
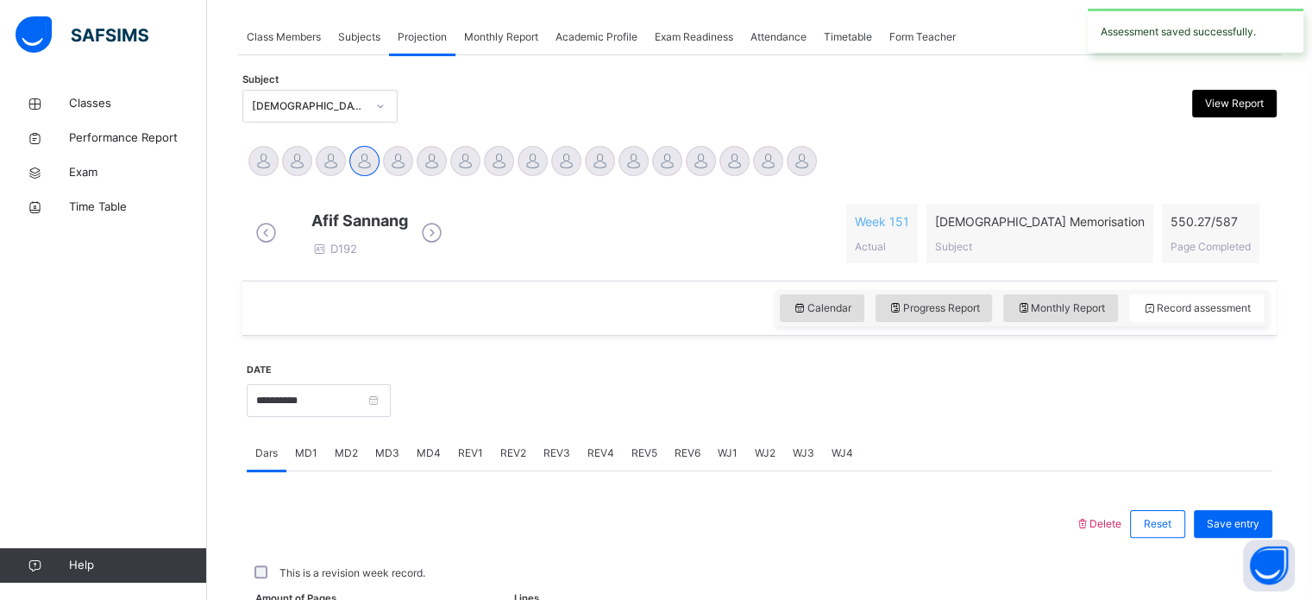
scroll to position [695, 0]
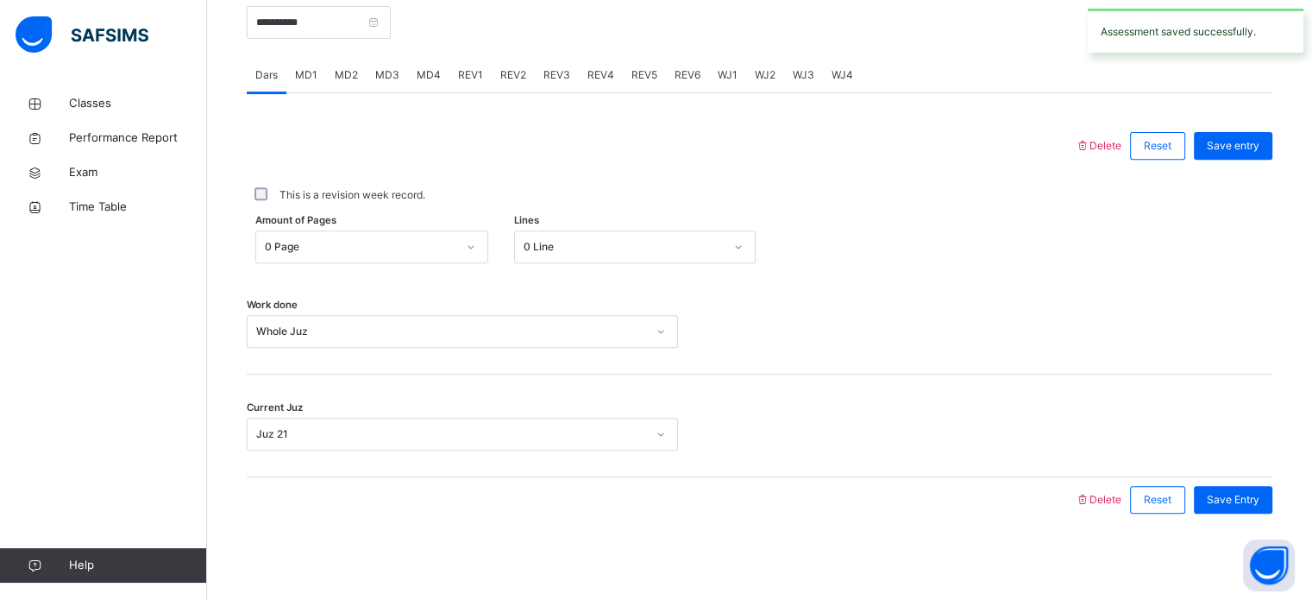
click at [453, 91] on div "REV1" at bounding box center [471, 75] width 42 height 35
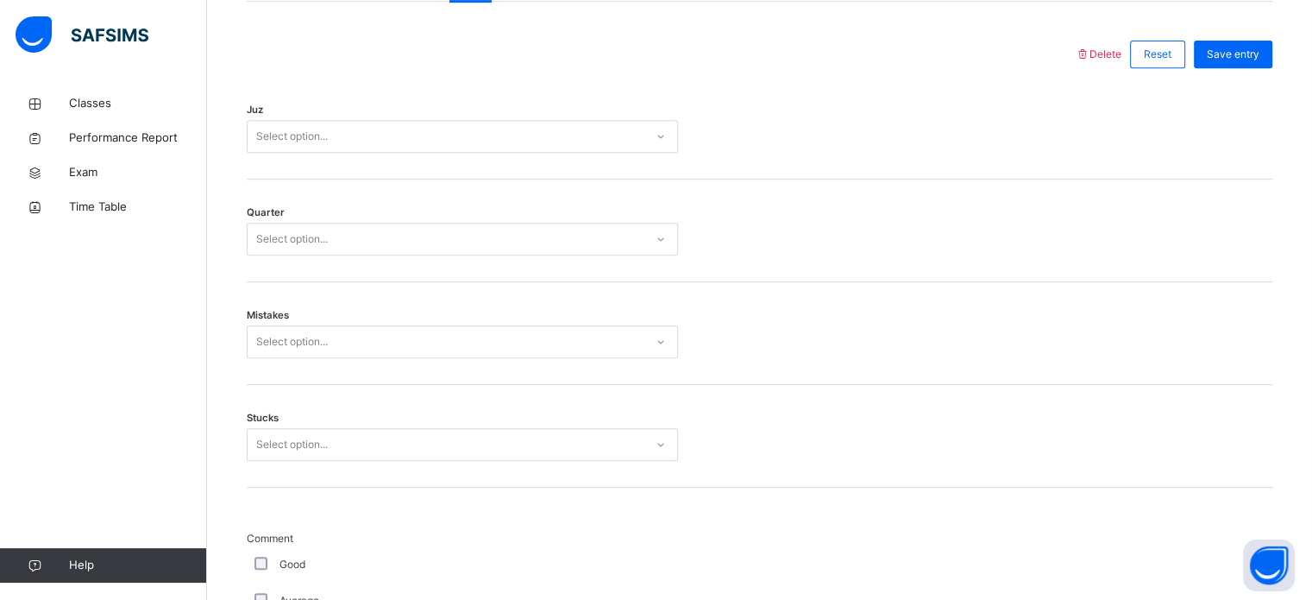
scroll to position [773, 0]
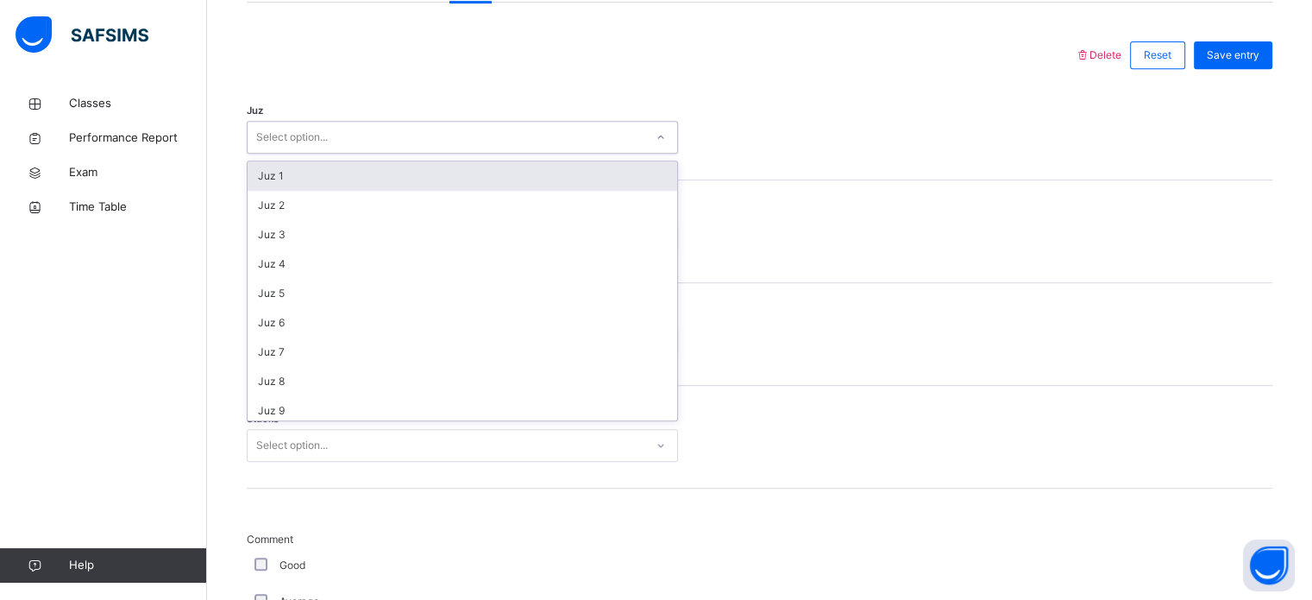
click at [477, 151] on div "Select option..." at bounding box center [446, 137] width 397 height 27
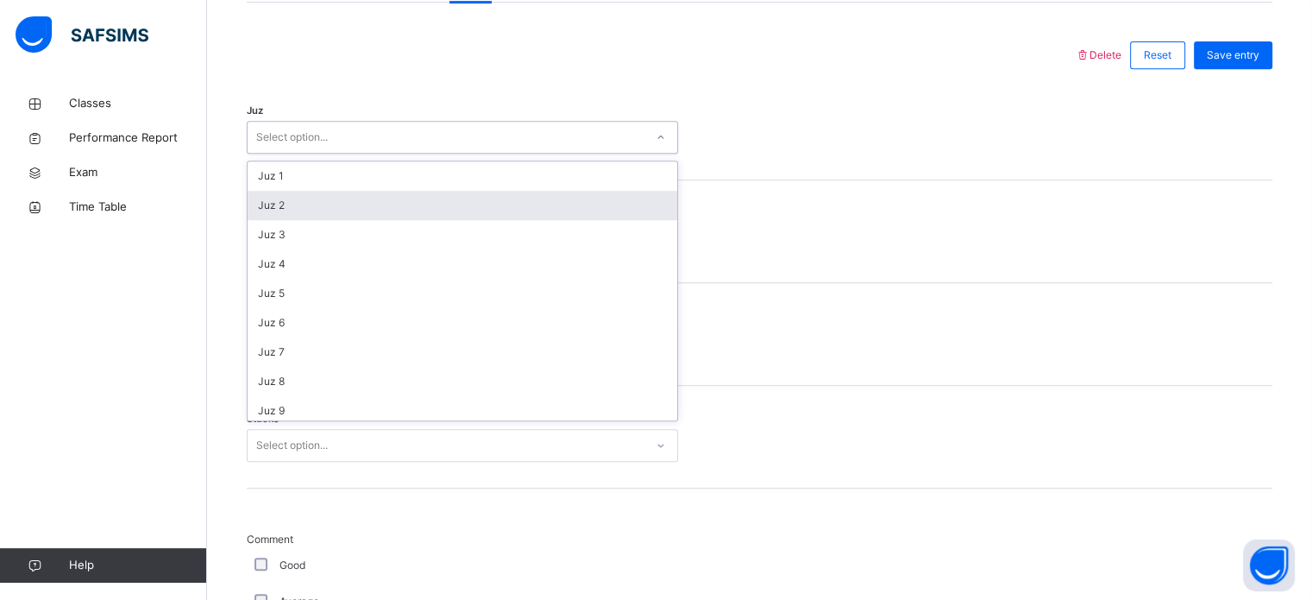
click at [486, 220] on div "Juz 2" at bounding box center [463, 205] width 430 height 29
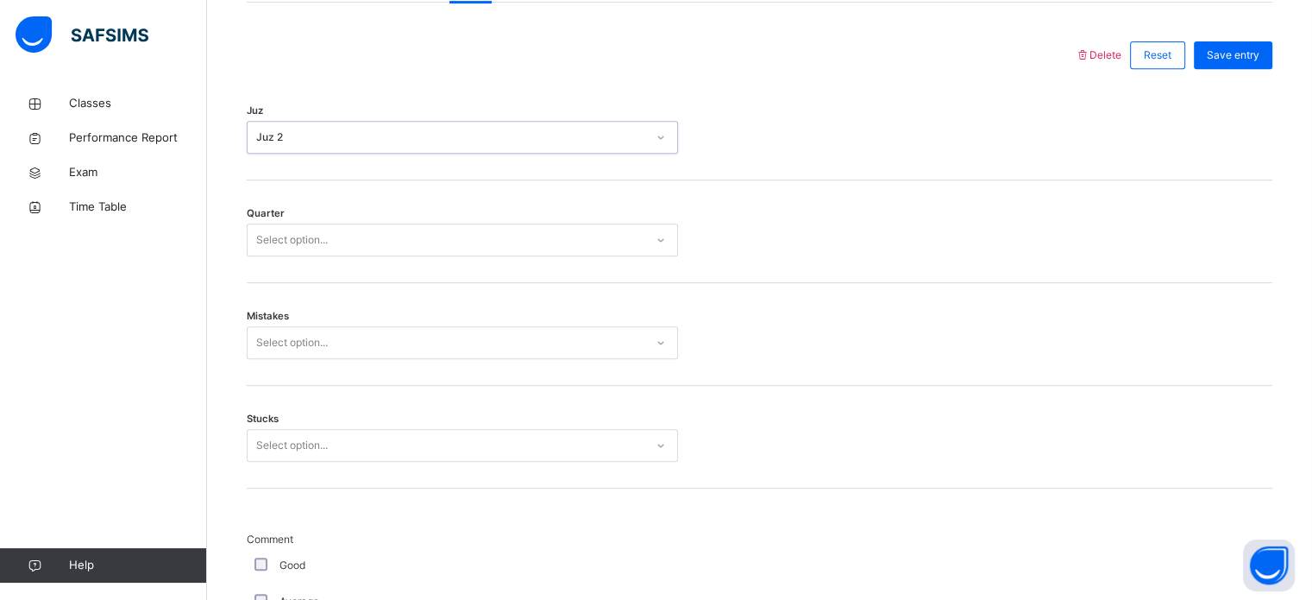
click at [494, 254] on div "Select option..." at bounding box center [446, 240] width 397 height 27
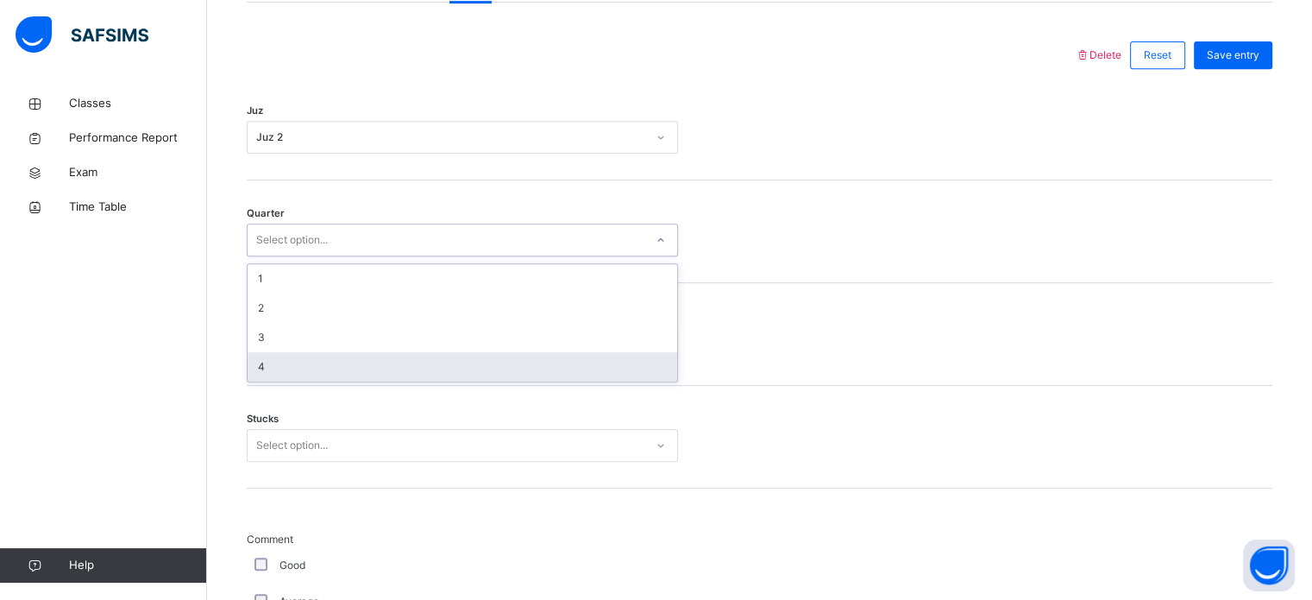
click at [497, 377] on div "4" at bounding box center [463, 366] width 430 height 29
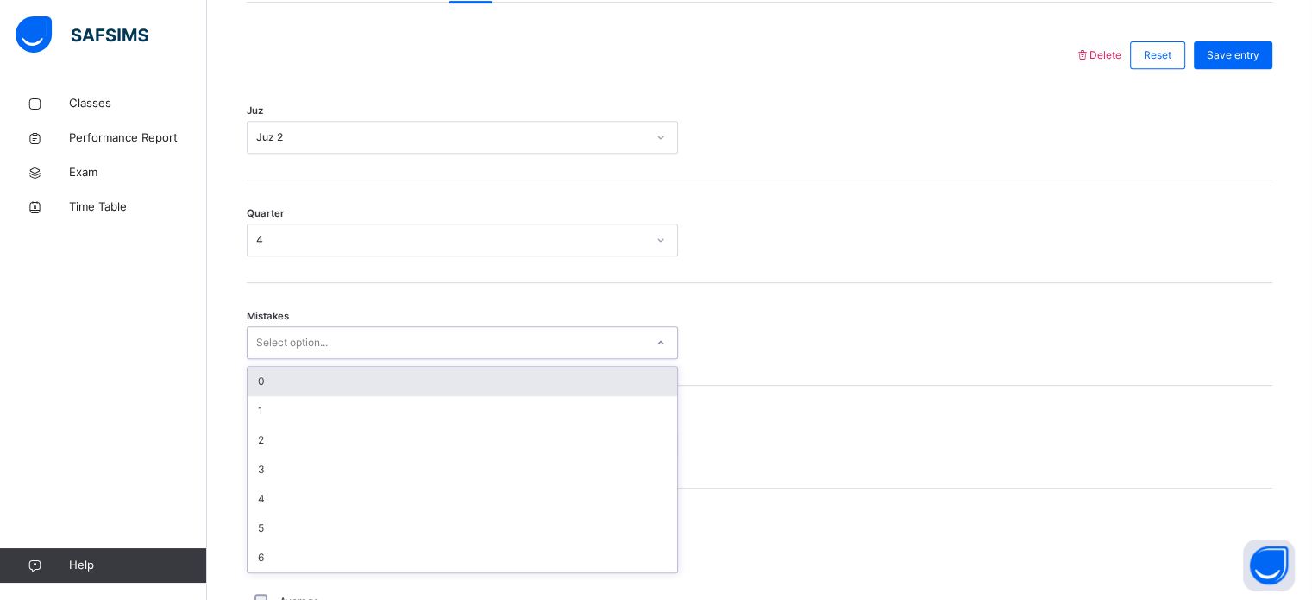
click at [497, 356] on div "Select option..." at bounding box center [446, 343] width 397 height 27
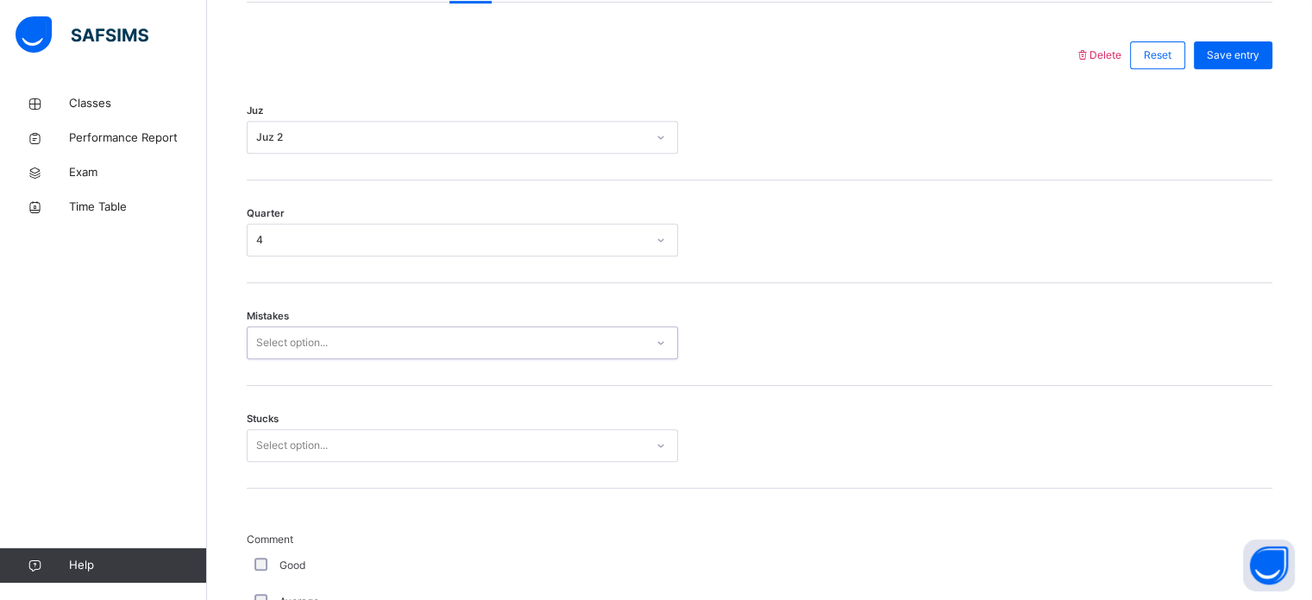
click at [500, 374] on div "Mistakes 0 results available. Select is focused ,type to refine list, press Dow…" at bounding box center [760, 334] width 1026 height 103
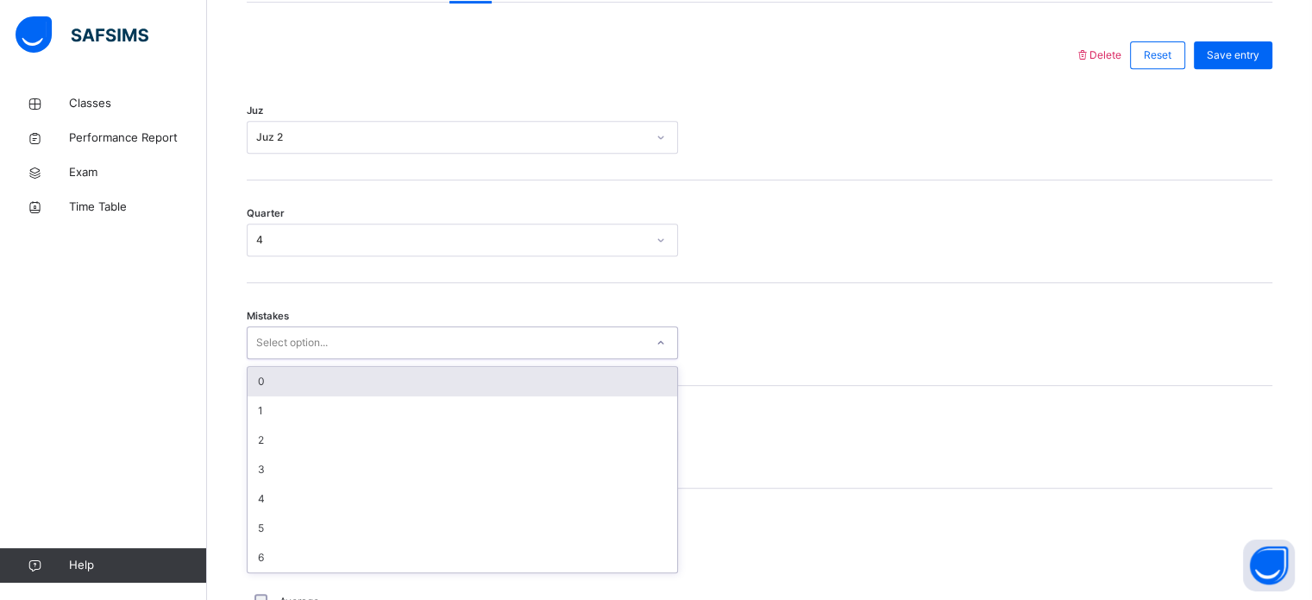
click at [494, 356] on div "Select option..." at bounding box center [446, 343] width 397 height 27
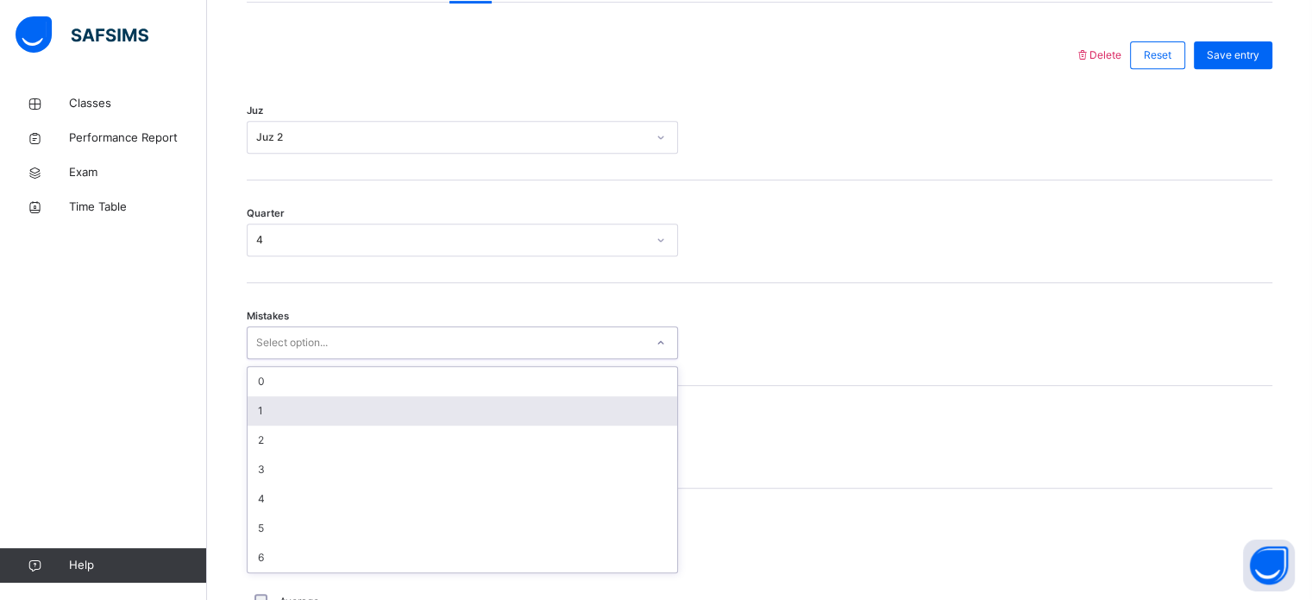
click at [503, 409] on div "1" at bounding box center [463, 410] width 430 height 29
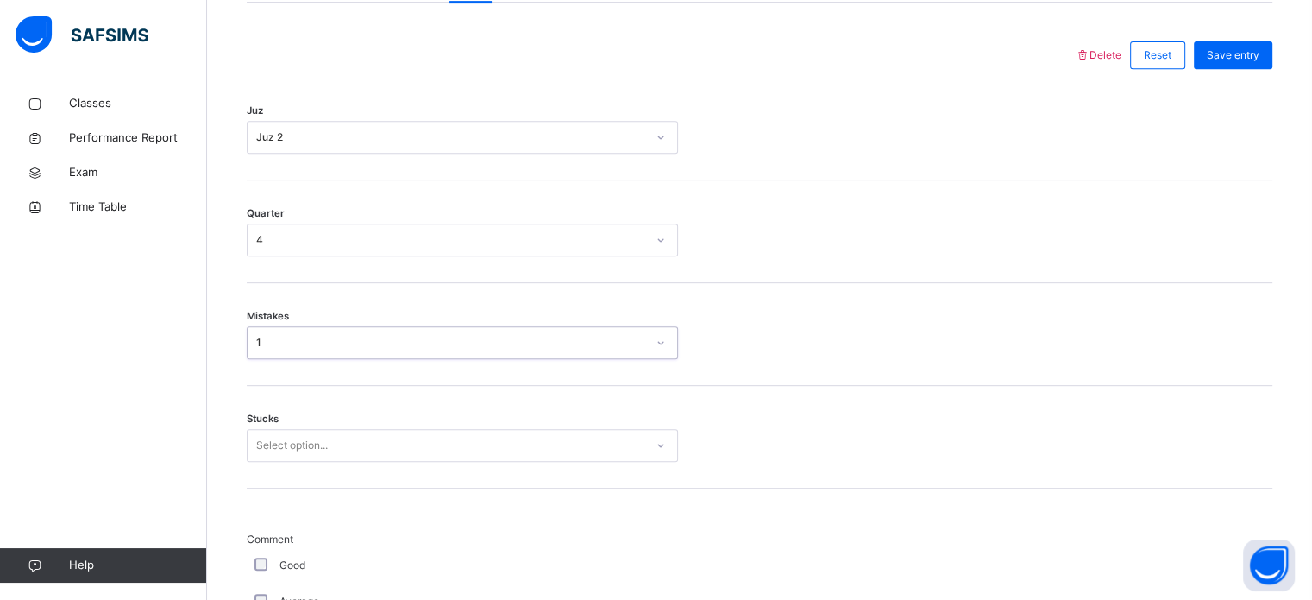
click at [506, 451] on div "Select option..." at bounding box center [462, 445] width 431 height 33
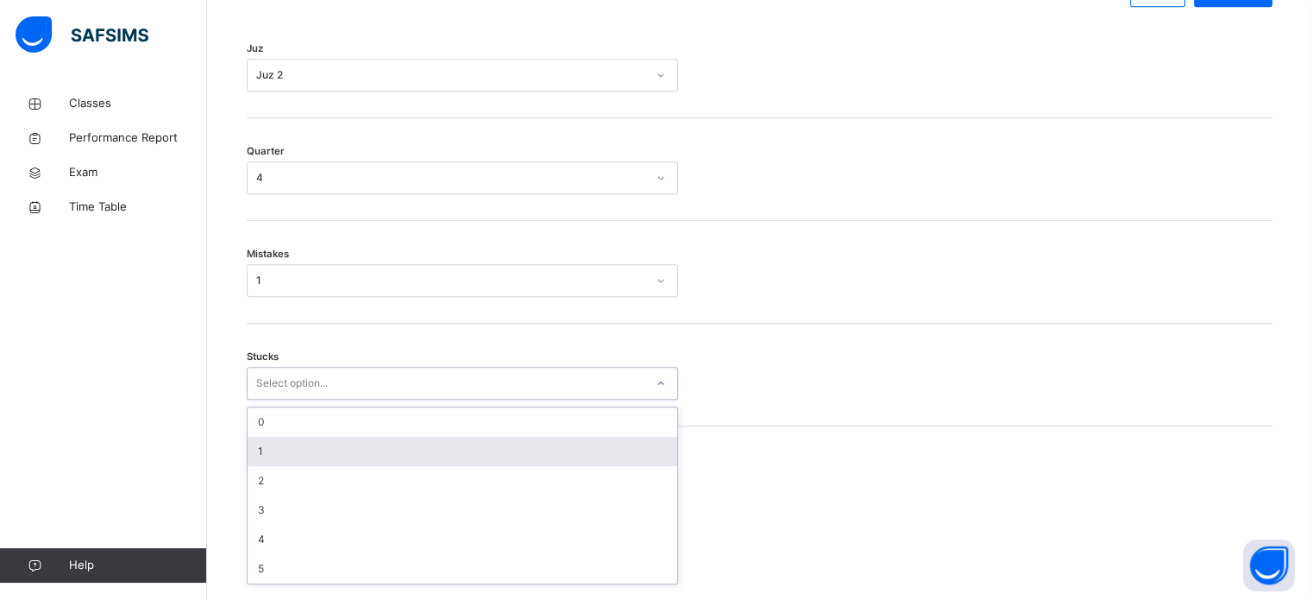
scroll to position [839, 0]
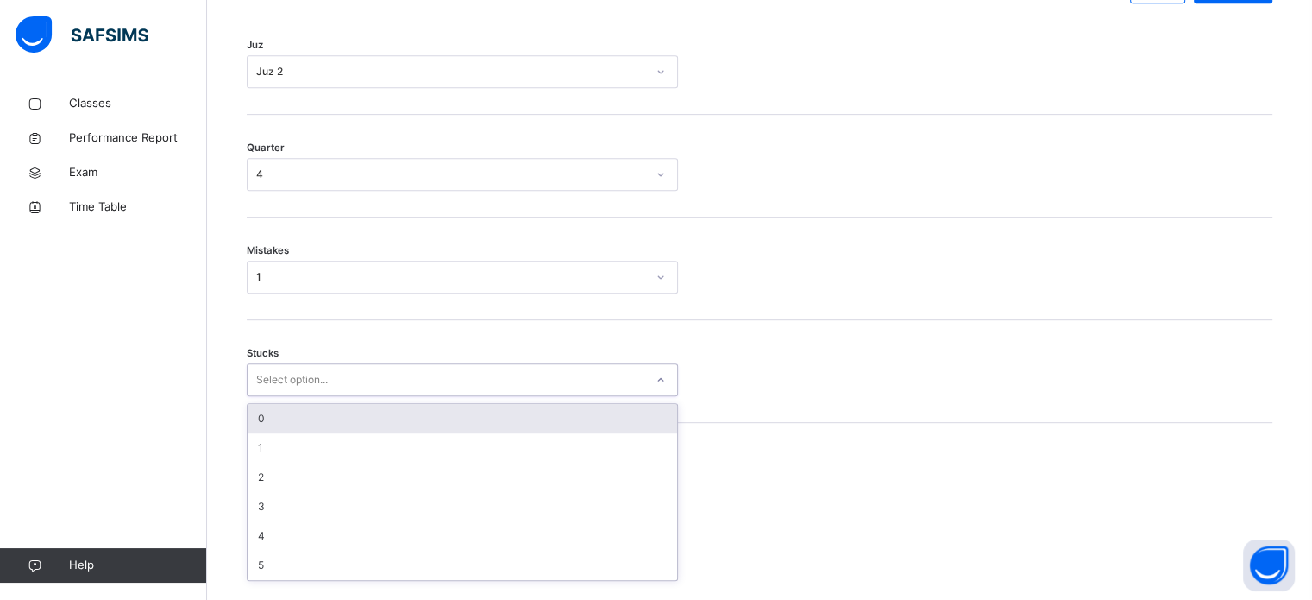
click at [497, 433] on div "0" at bounding box center [463, 418] width 430 height 29
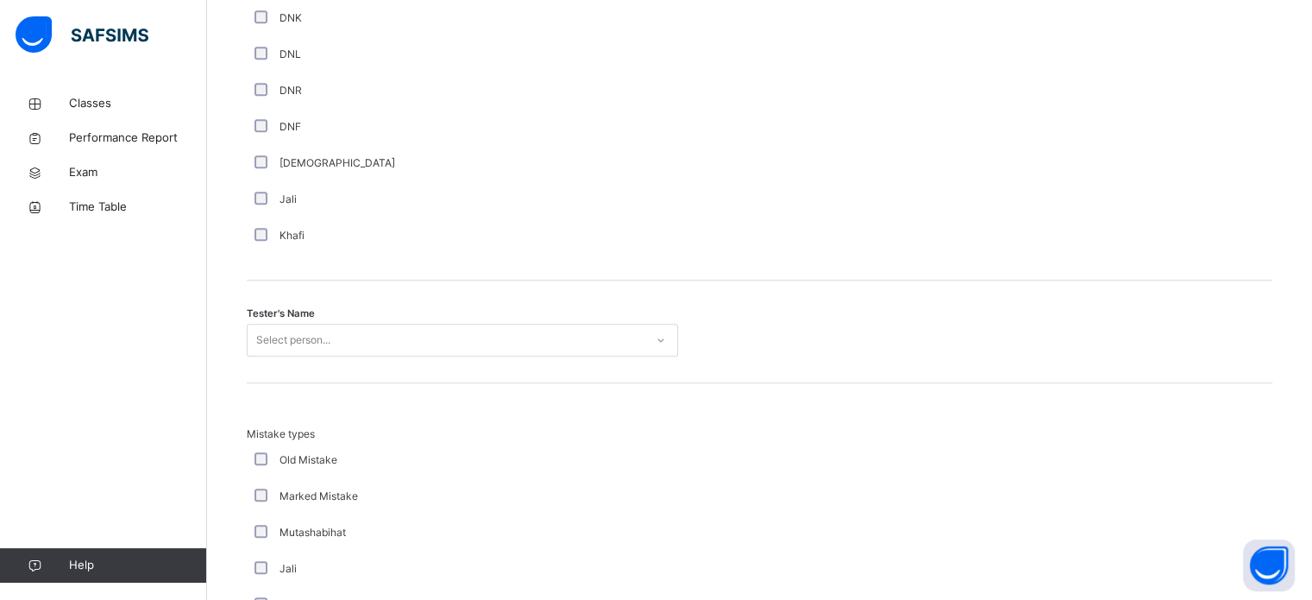
click at [497, 356] on div "Select person..." at bounding box center [462, 340] width 431 height 33
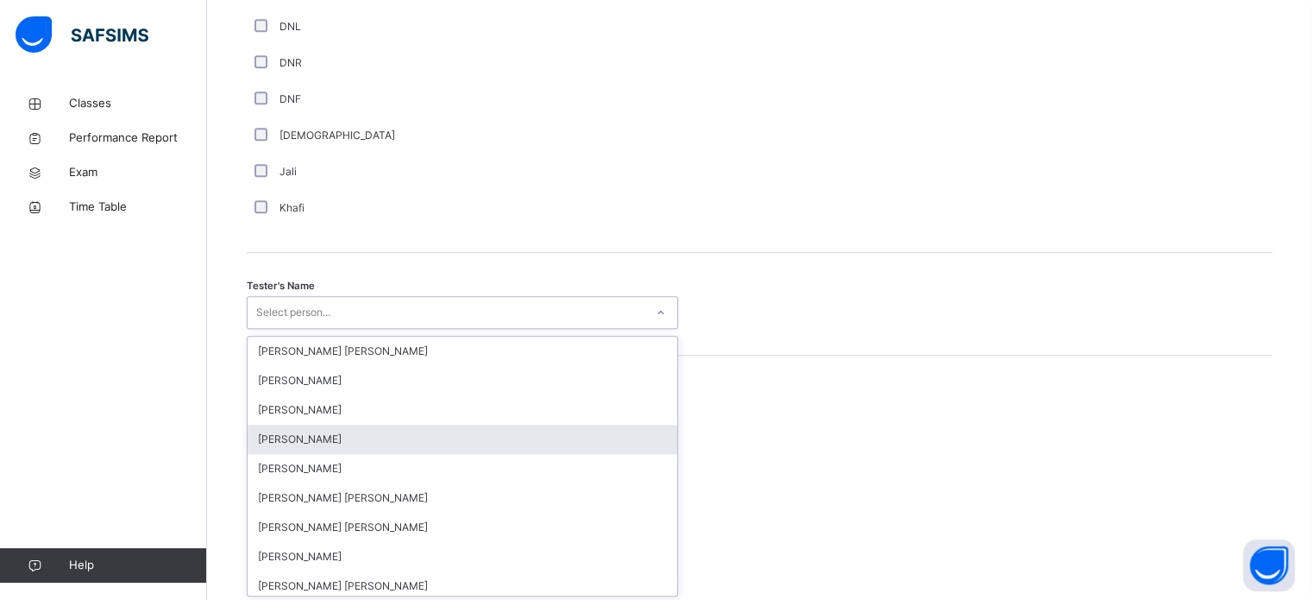
scroll to position [1581, 0]
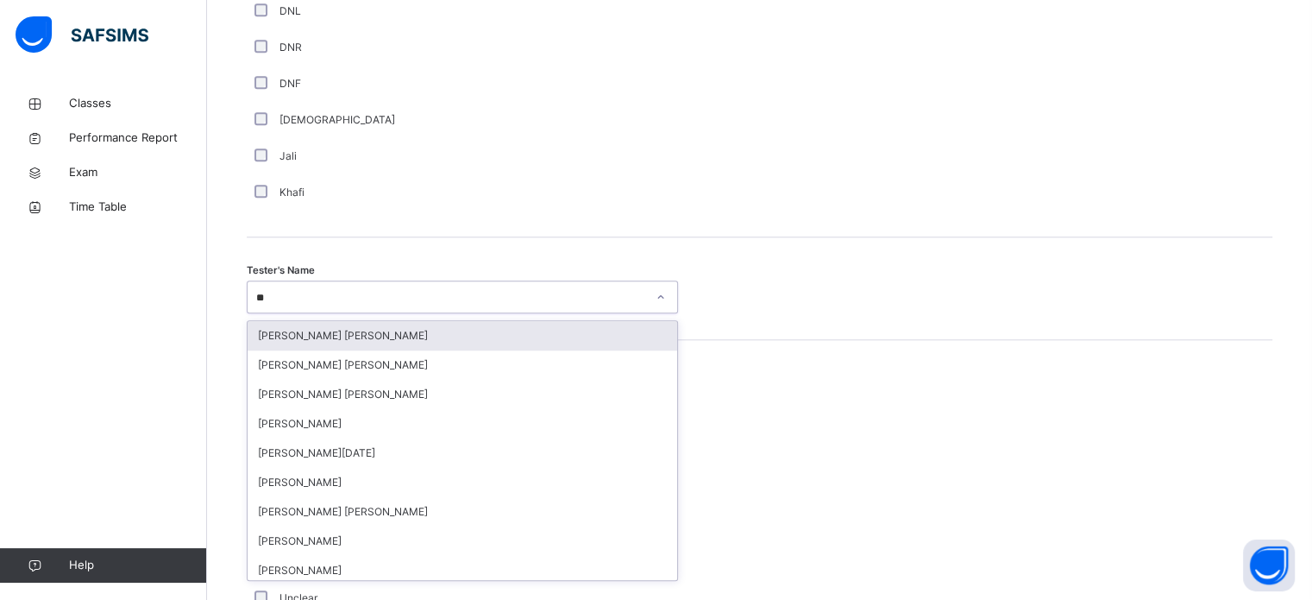
type input "***"
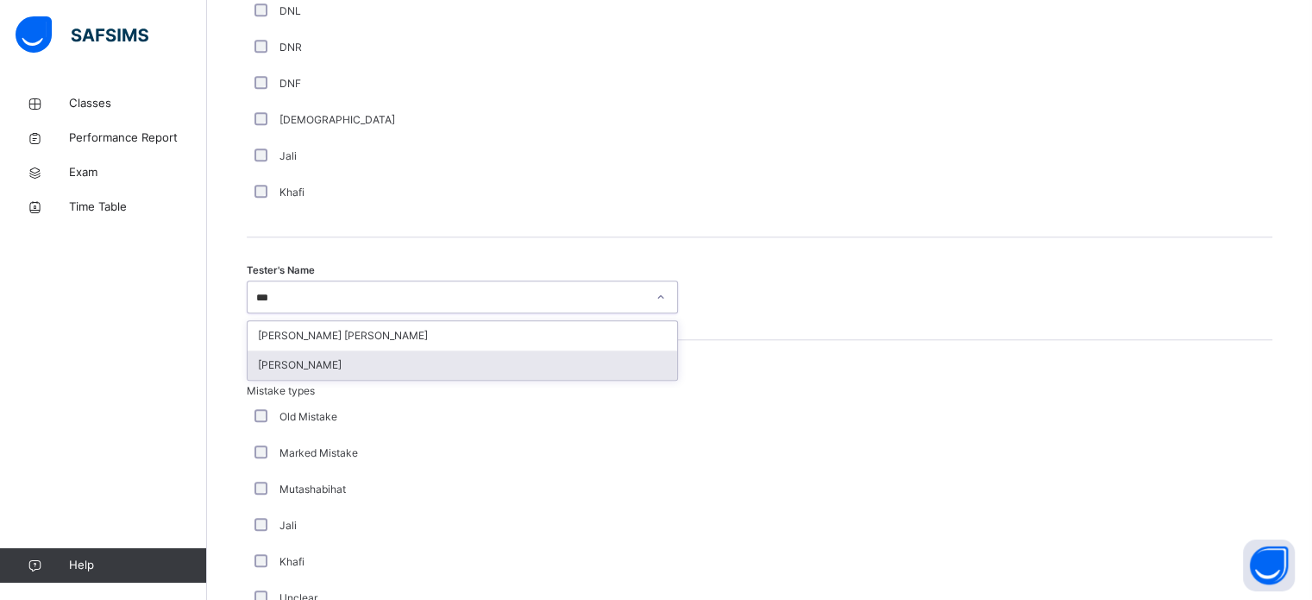
click at [418, 380] on div "[PERSON_NAME]" at bounding box center [463, 364] width 430 height 29
click at [418, 381] on div "Mistake types Old Mistake Marked Mistake Mutashabihat [PERSON_NAME] Unclear Cha…" at bounding box center [760, 509] width 1026 height 339
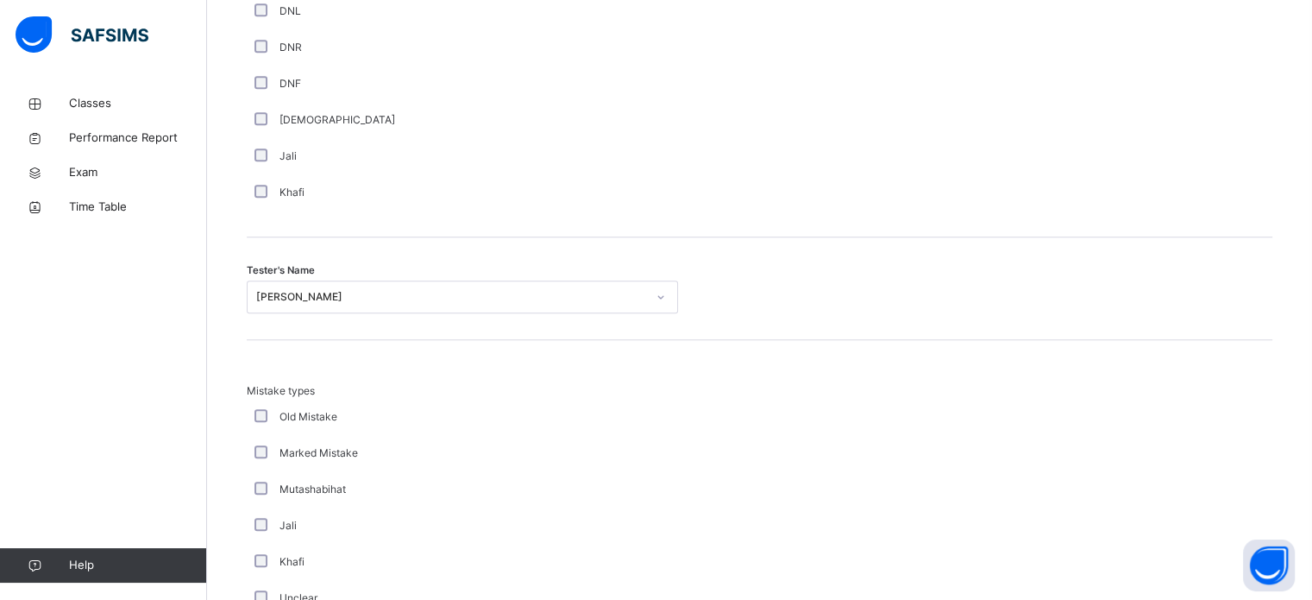
scroll to position [1897, 0]
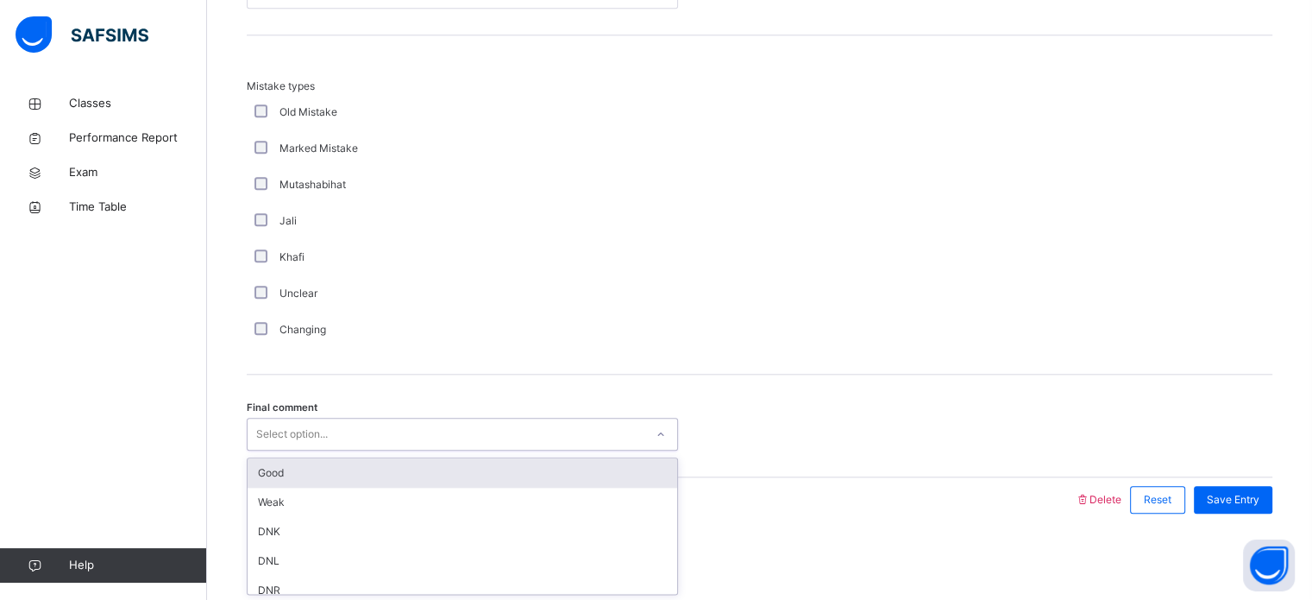
click at [419, 424] on div "Select option..." at bounding box center [446, 434] width 397 height 27
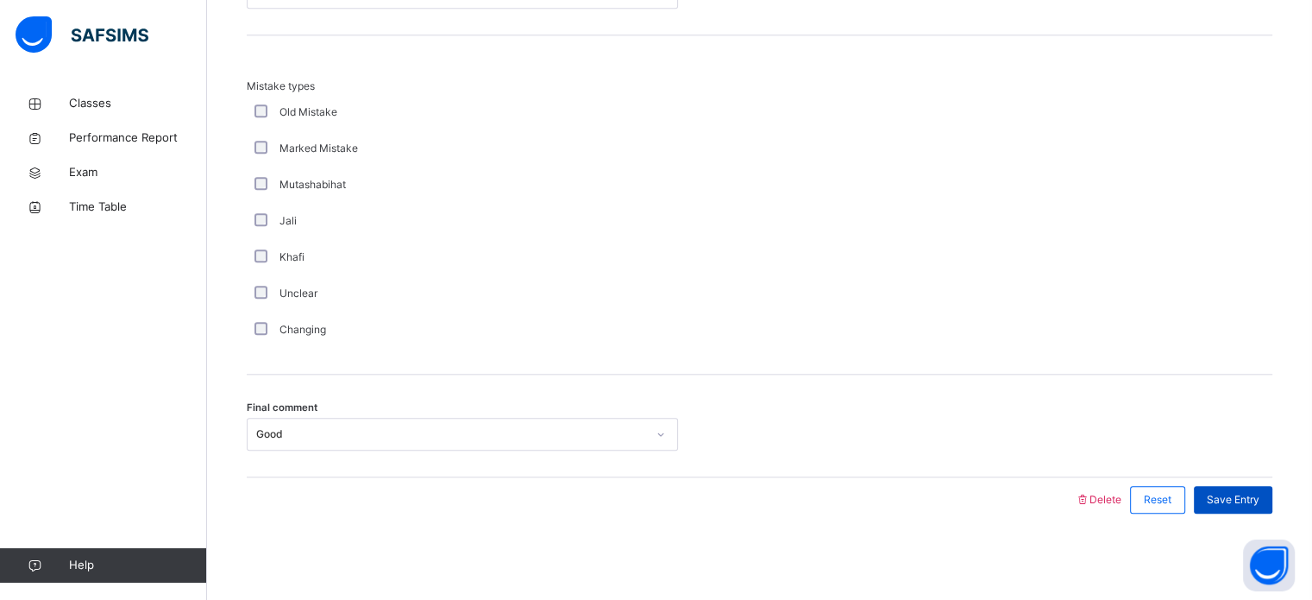
click at [1249, 495] on span "Save Entry" at bounding box center [1233, 500] width 53 height 16
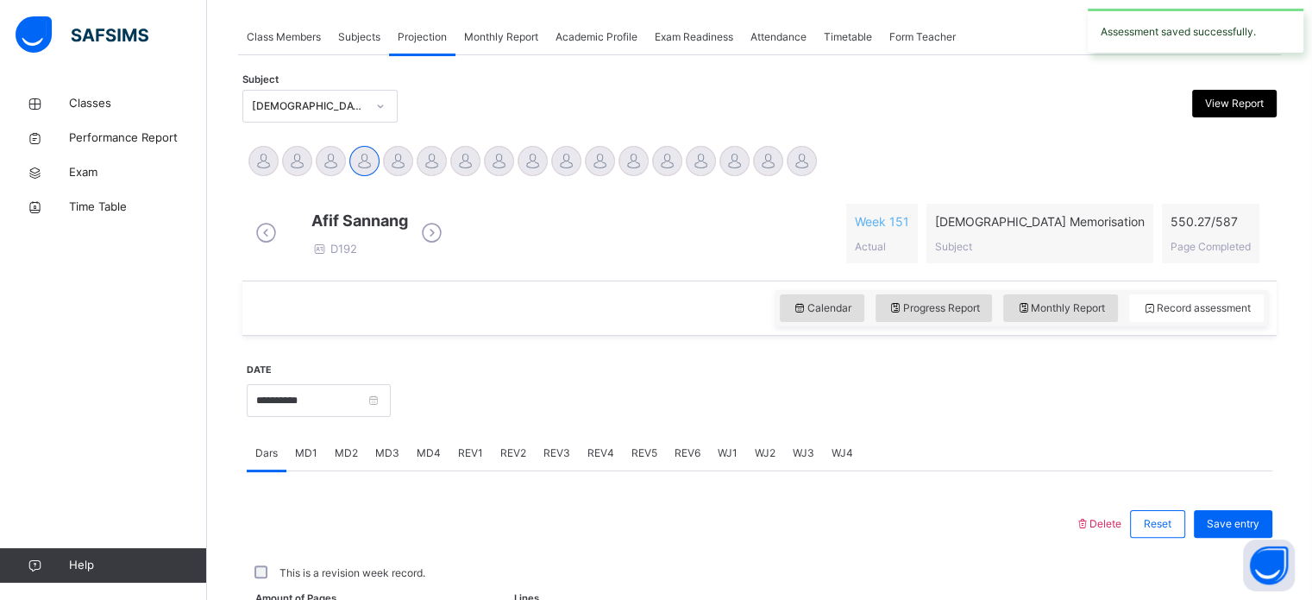
scroll to position [695, 0]
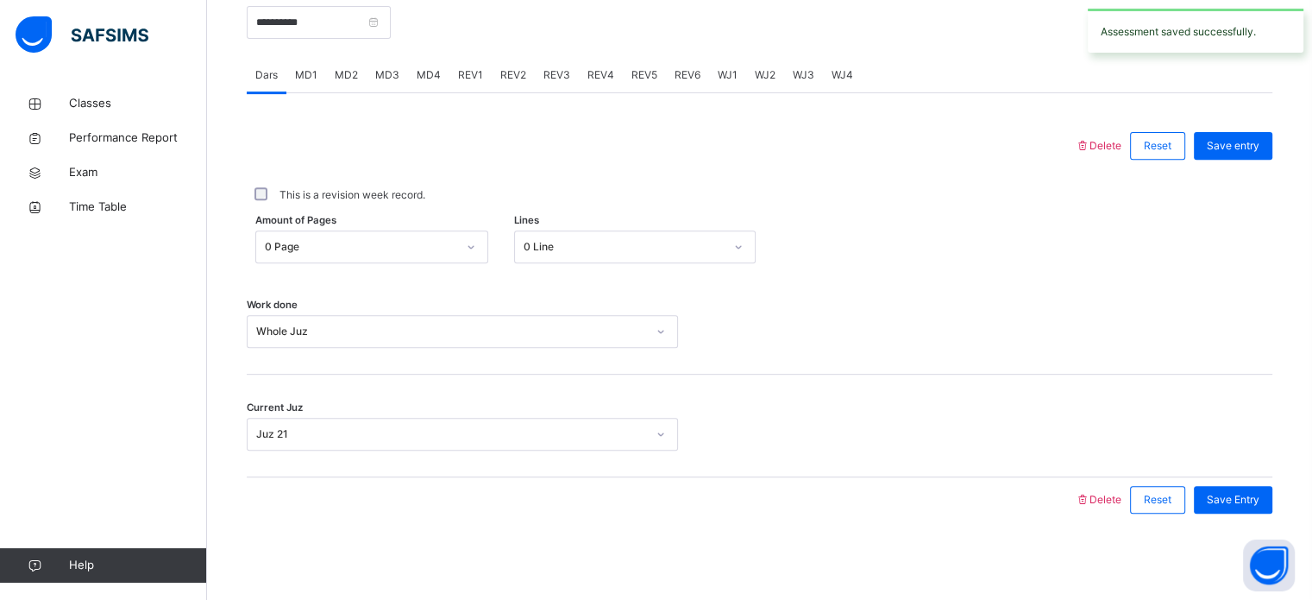
click at [518, 72] on span "REV2" at bounding box center [513, 75] width 26 height 16
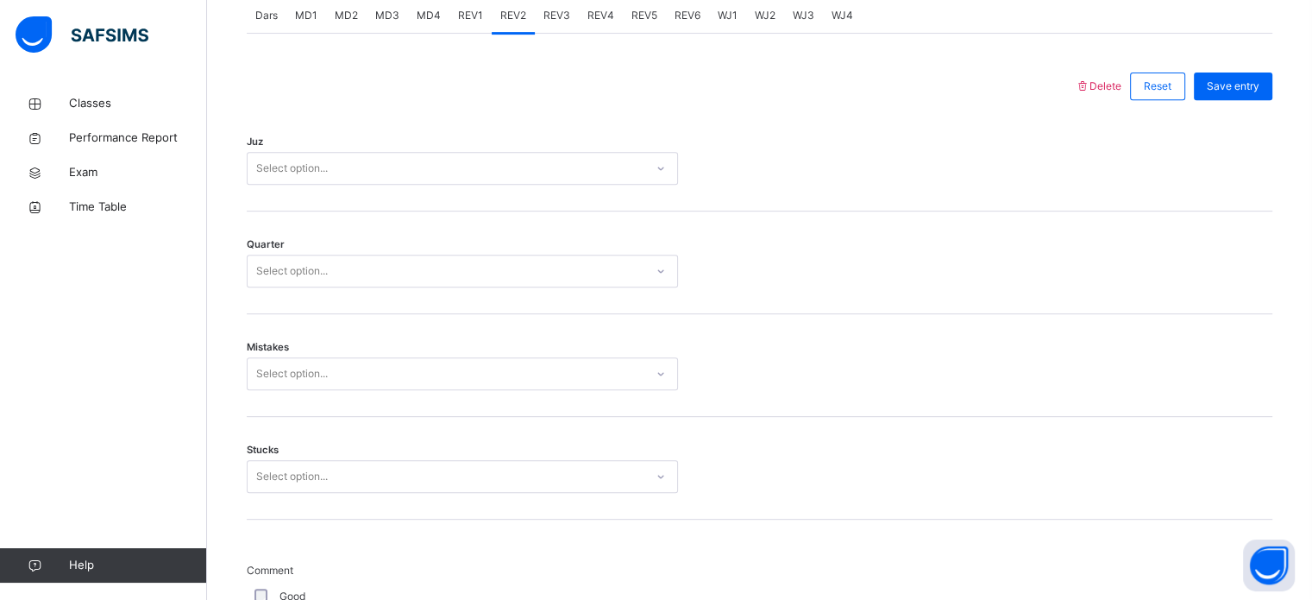
scroll to position [741, 0]
click at [490, 199] on div "Juz Select option..." at bounding box center [760, 161] width 1026 height 103
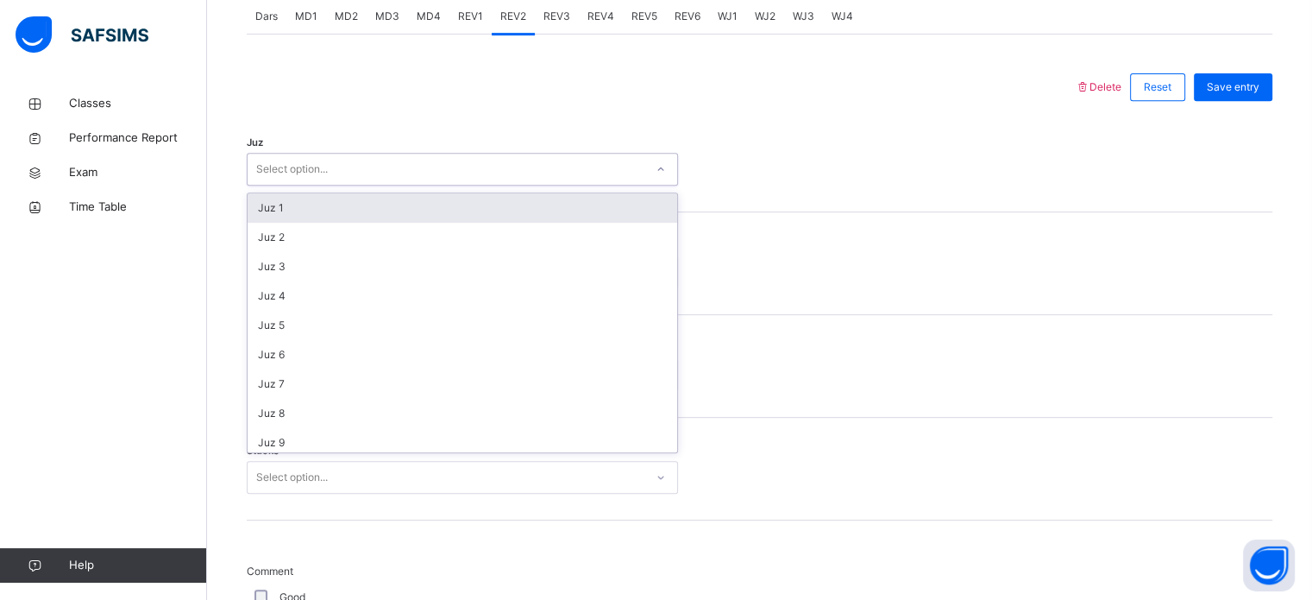
click at [483, 183] on div "Select option..." at bounding box center [446, 169] width 397 height 27
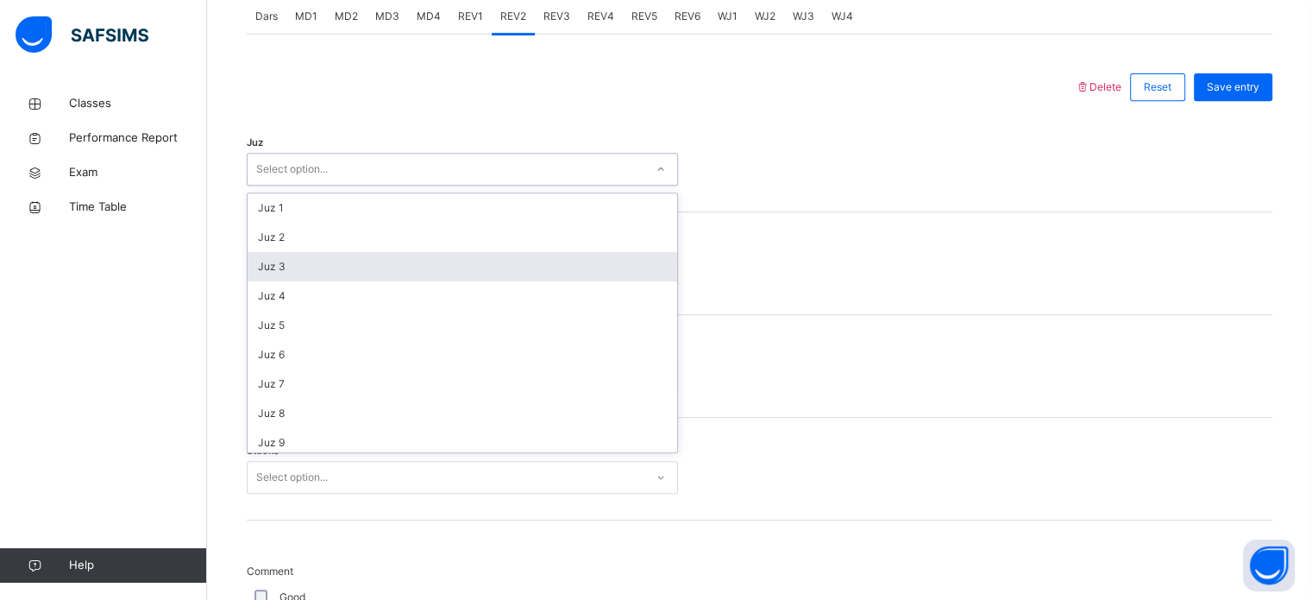
click at [491, 272] on div "Juz 3" at bounding box center [463, 266] width 430 height 29
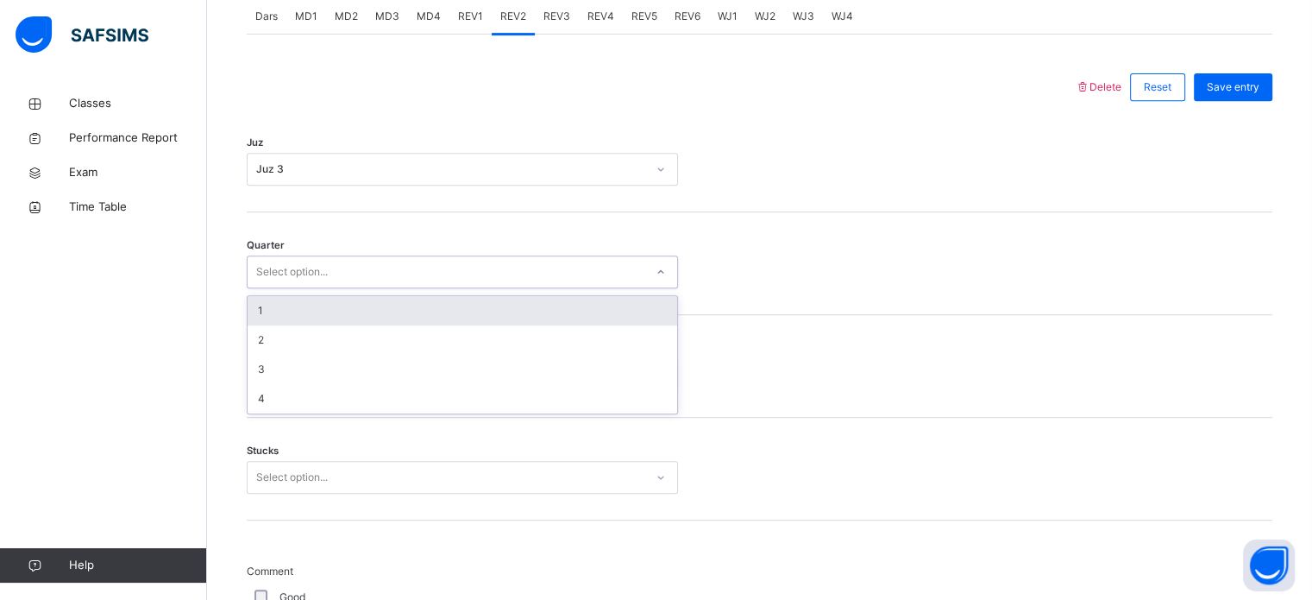
click at [491, 279] on div "Select option..." at bounding box center [446, 272] width 397 height 27
click at [499, 325] on div "1" at bounding box center [463, 310] width 430 height 29
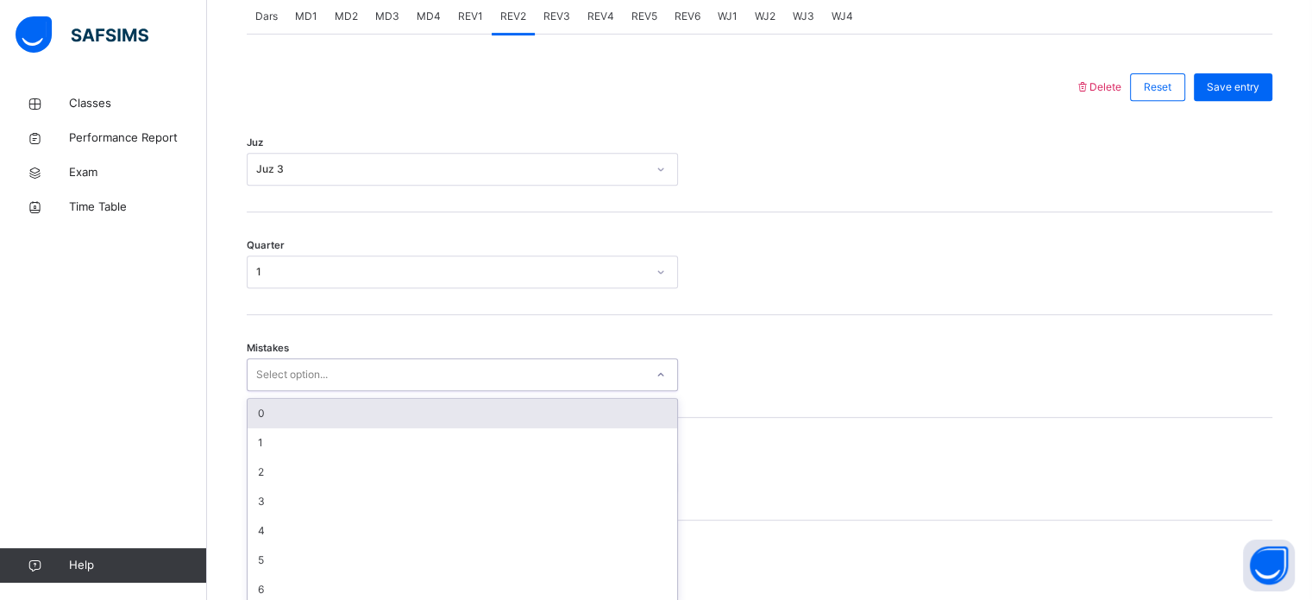
click at [499, 380] on div "Select option..." at bounding box center [446, 375] width 397 height 27
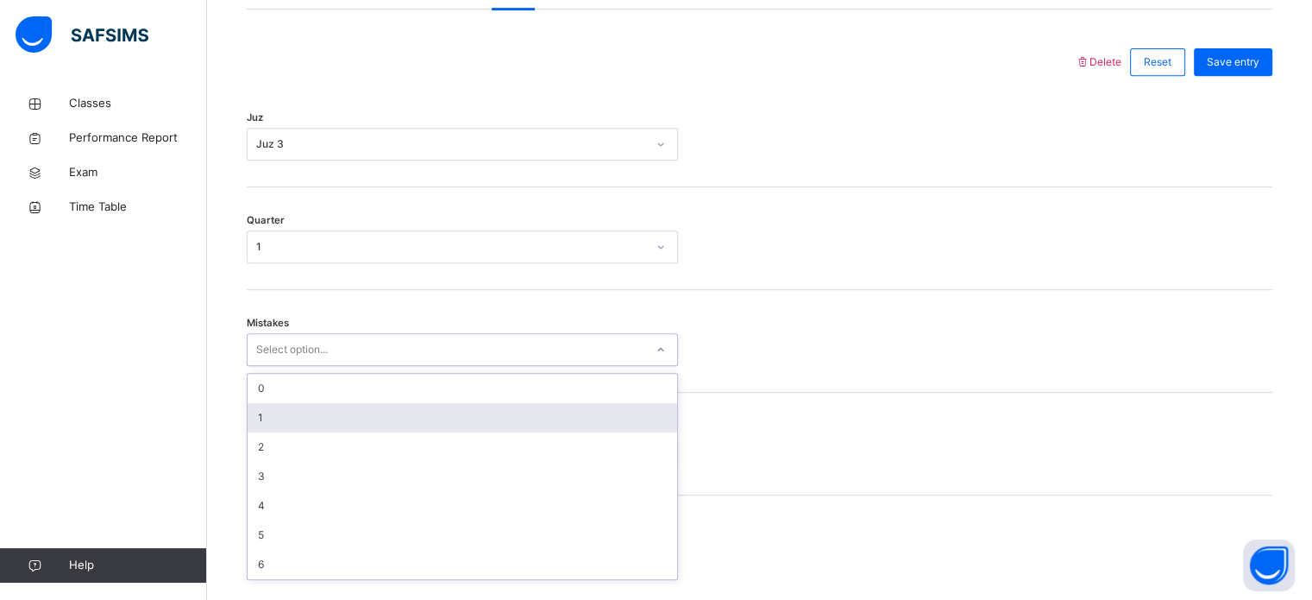
click at [500, 421] on div "1" at bounding box center [463, 417] width 430 height 29
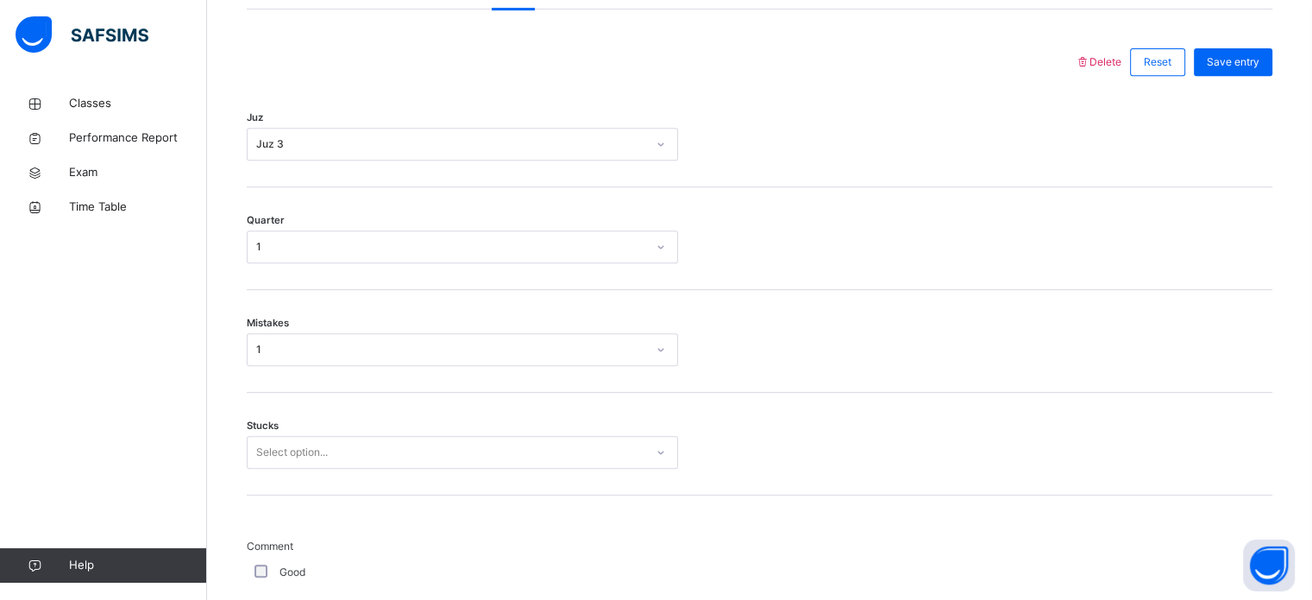
click at [500, 437] on div "Stucks Select option..." at bounding box center [760, 444] width 1026 height 103
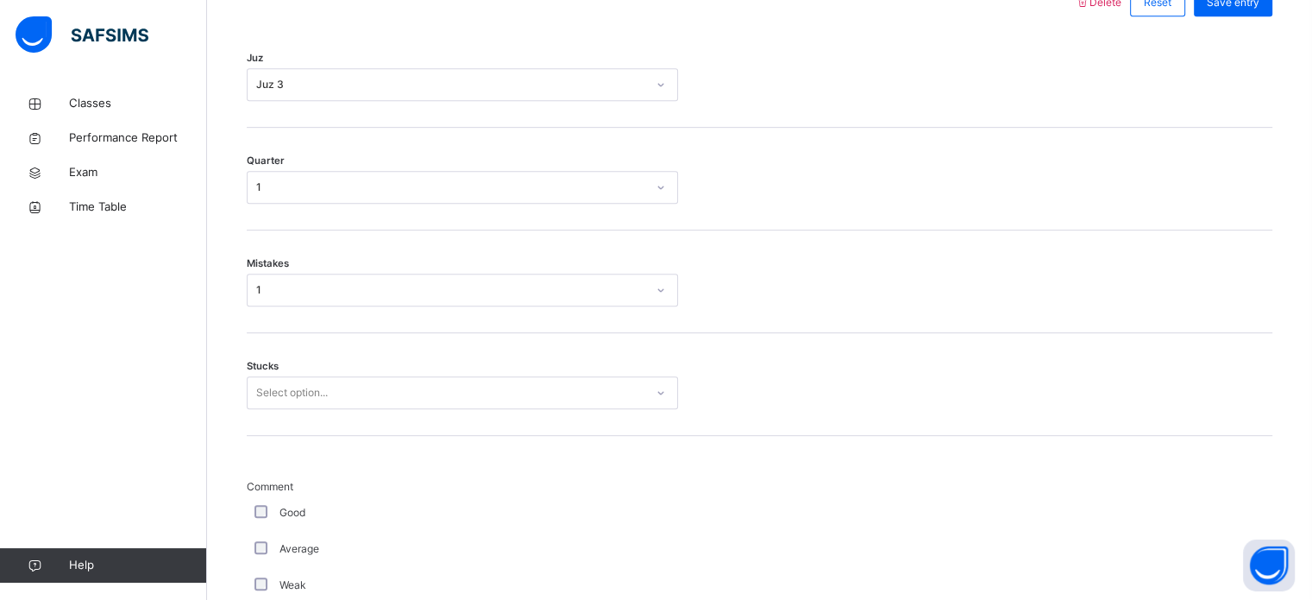
click at [500, 409] on div "Select option..." at bounding box center [462, 392] width 431 height 33
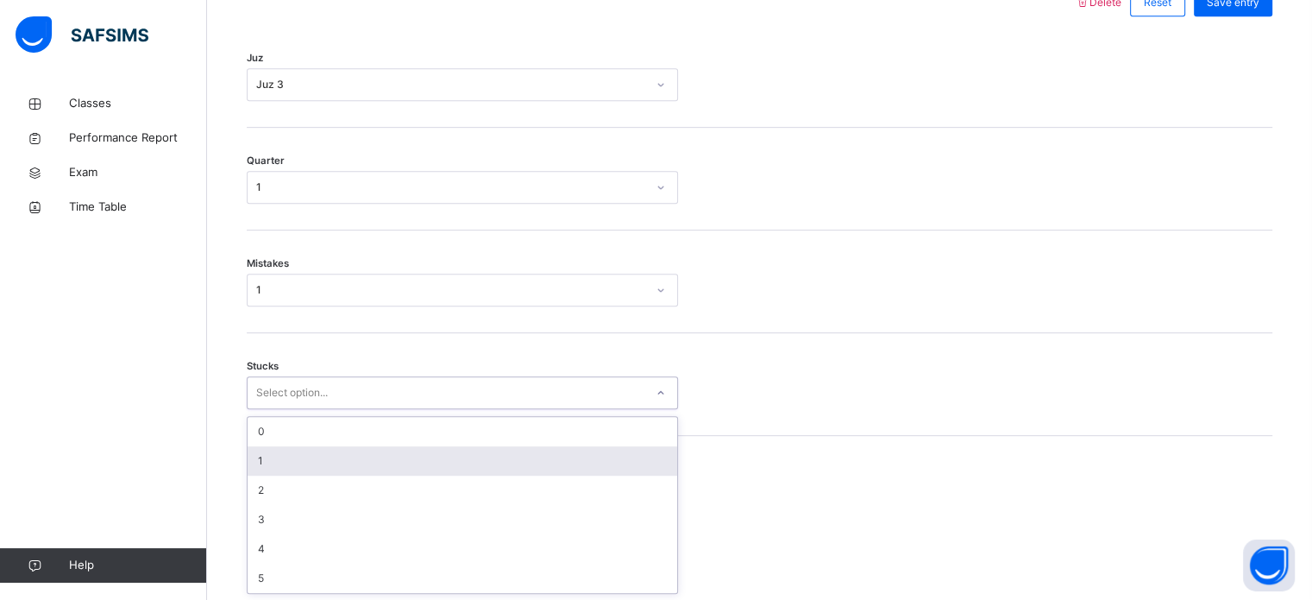
scroll to position [839, 0]
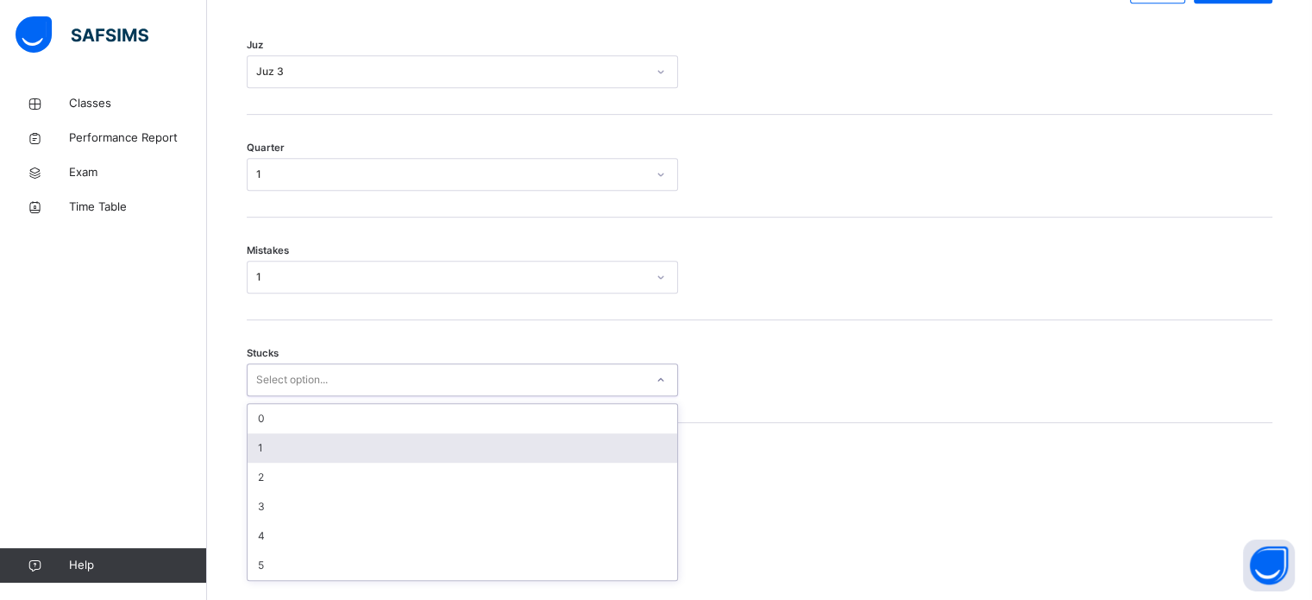
click at [500, 458] on div "1" at bounding box center [463, 447] width 430 height 29
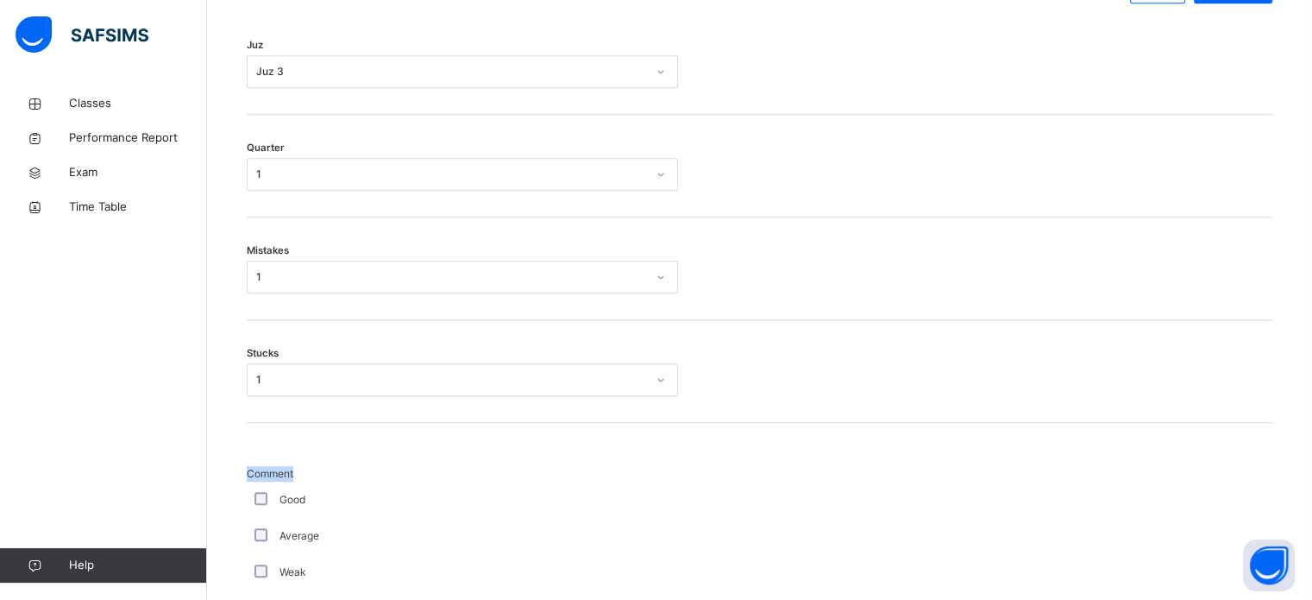
click at [451, 379] on div "1" at bounding box center [462, 379] width 431 height 33
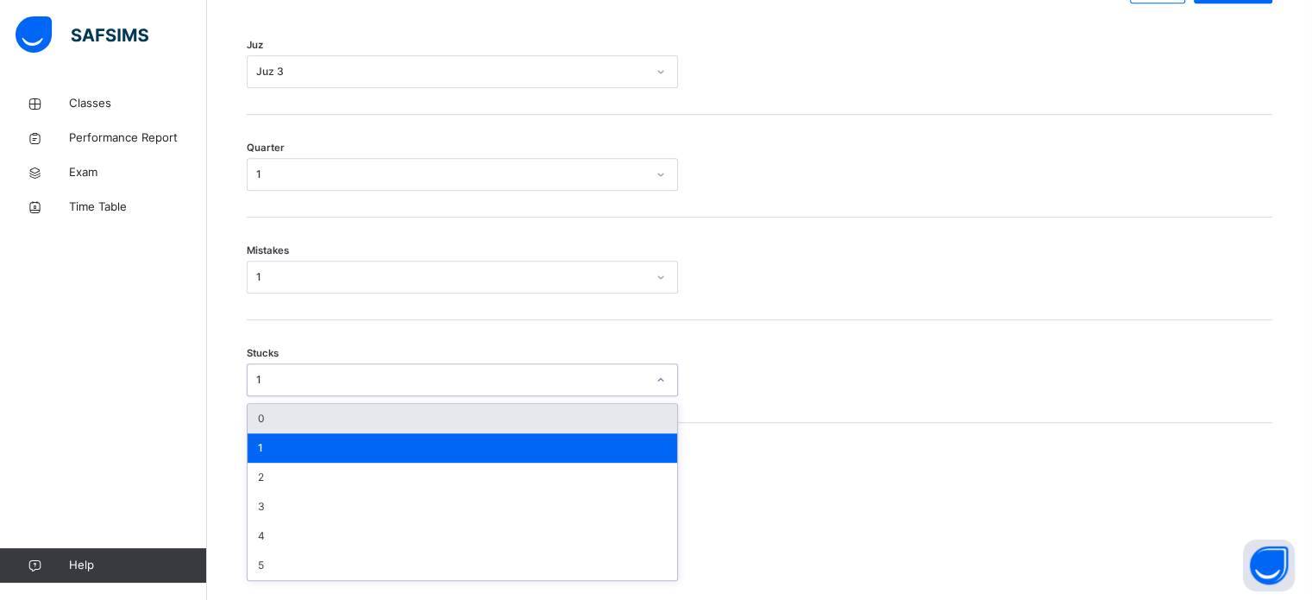
click at [474, 424] on div "0" at bounding box center [463, 418] width 430 height 29
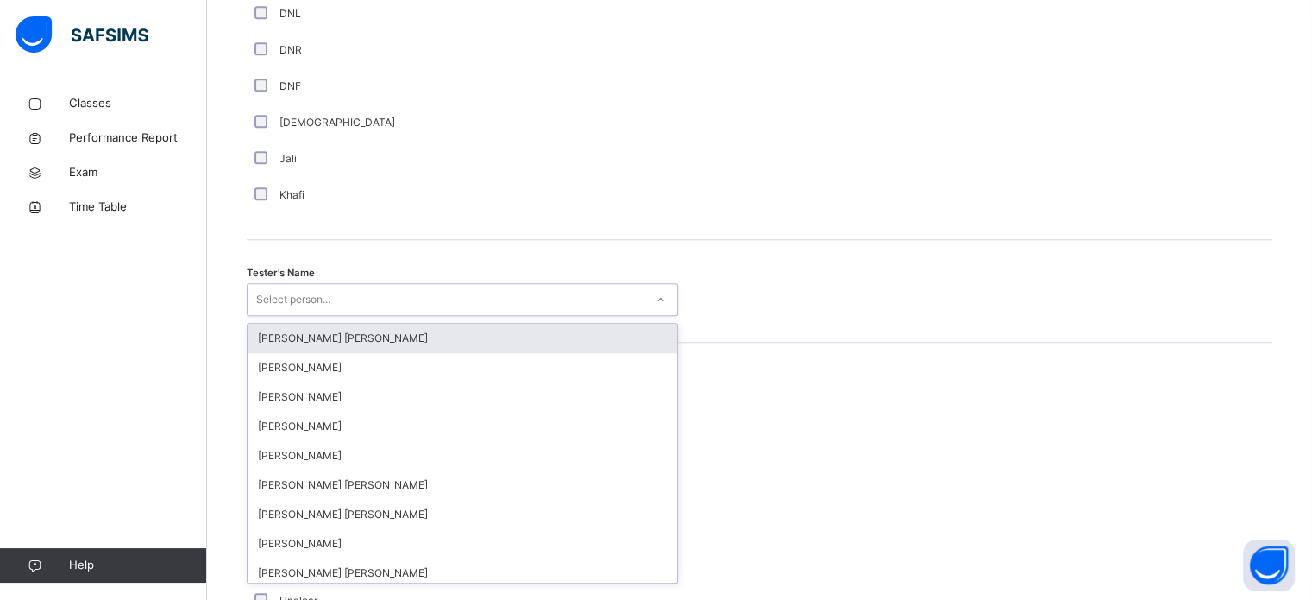
click at [418, 313] on div "Select person..." at bounding box center [446, 299] width 397 height 27
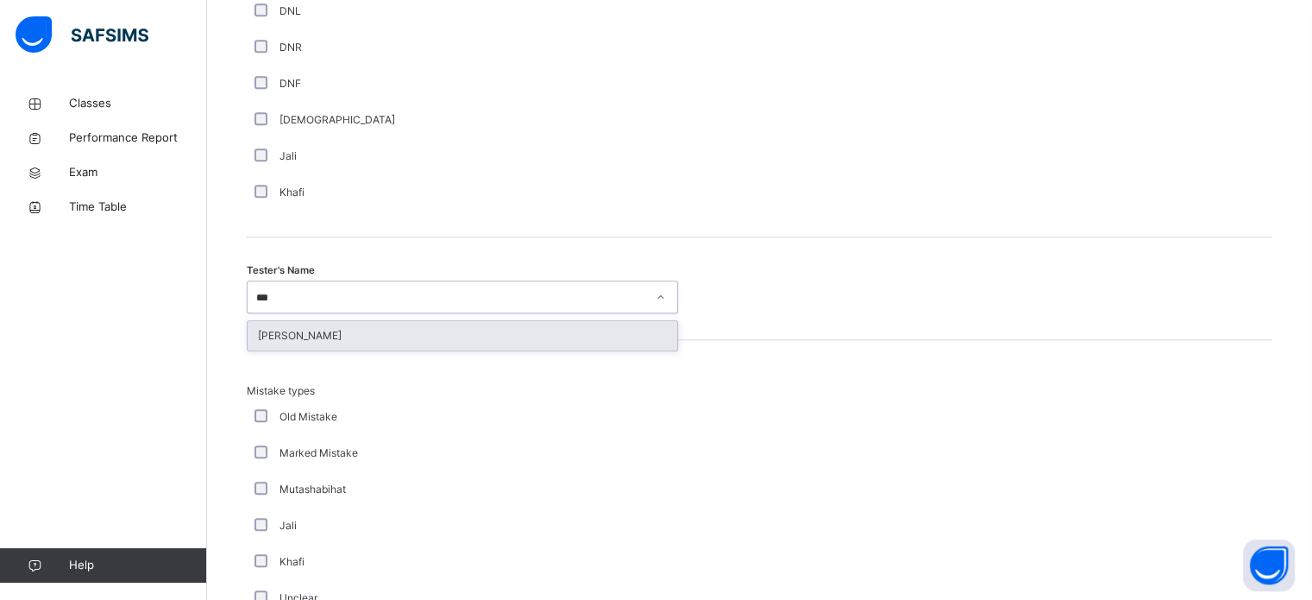
type input "****"
click at [421, 345] on div "[PERSON_NAME]" at bounding box center [463, 335] width 430 height 29
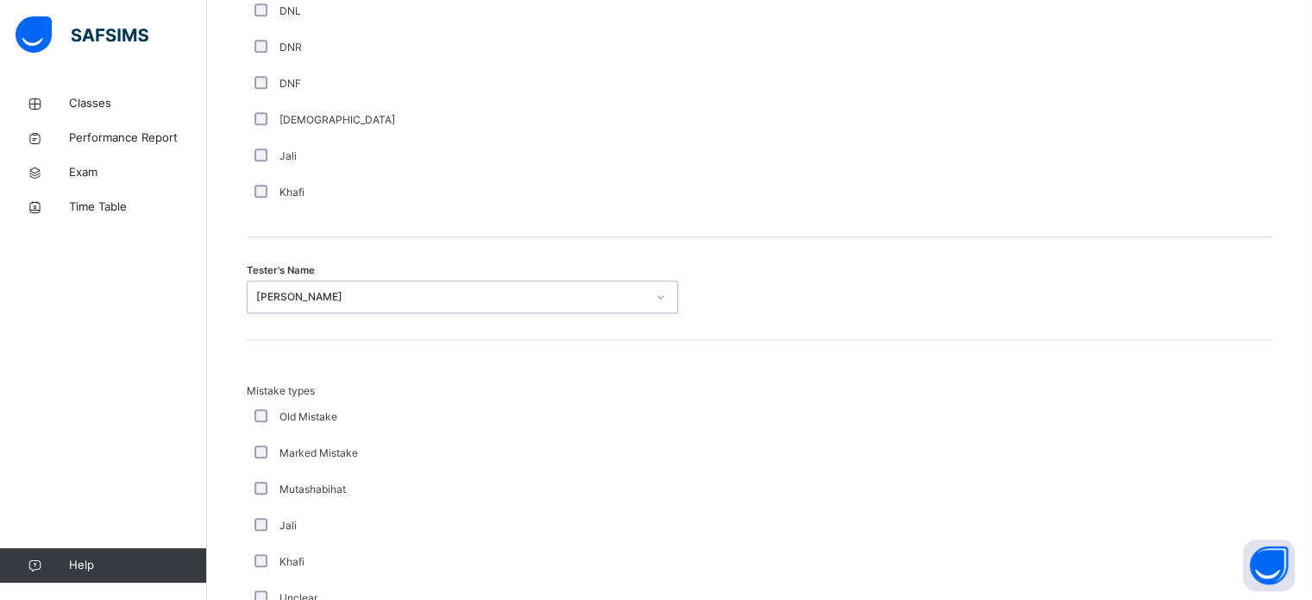
scroll to position [1897, 0]
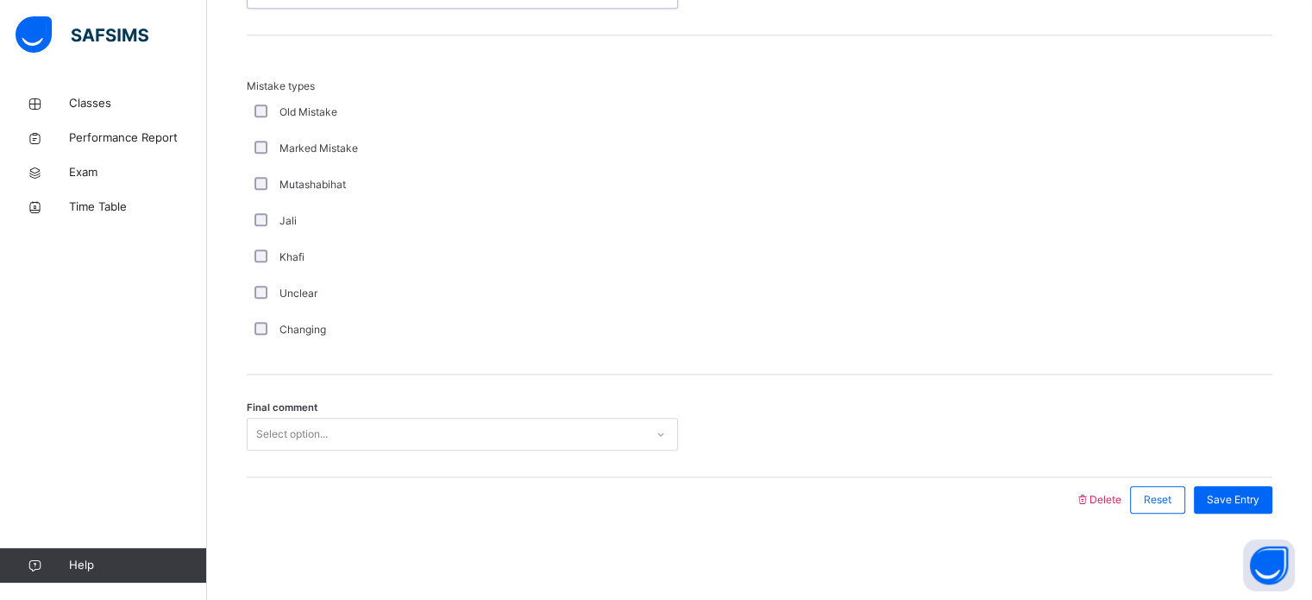
click at [438, 424] on div "Select option..." at bounding box center [446, 434] width 397 height 27
click at [1255, 494] on span "Save Entry" at bounding box center [1233, 500] width 53 height 16
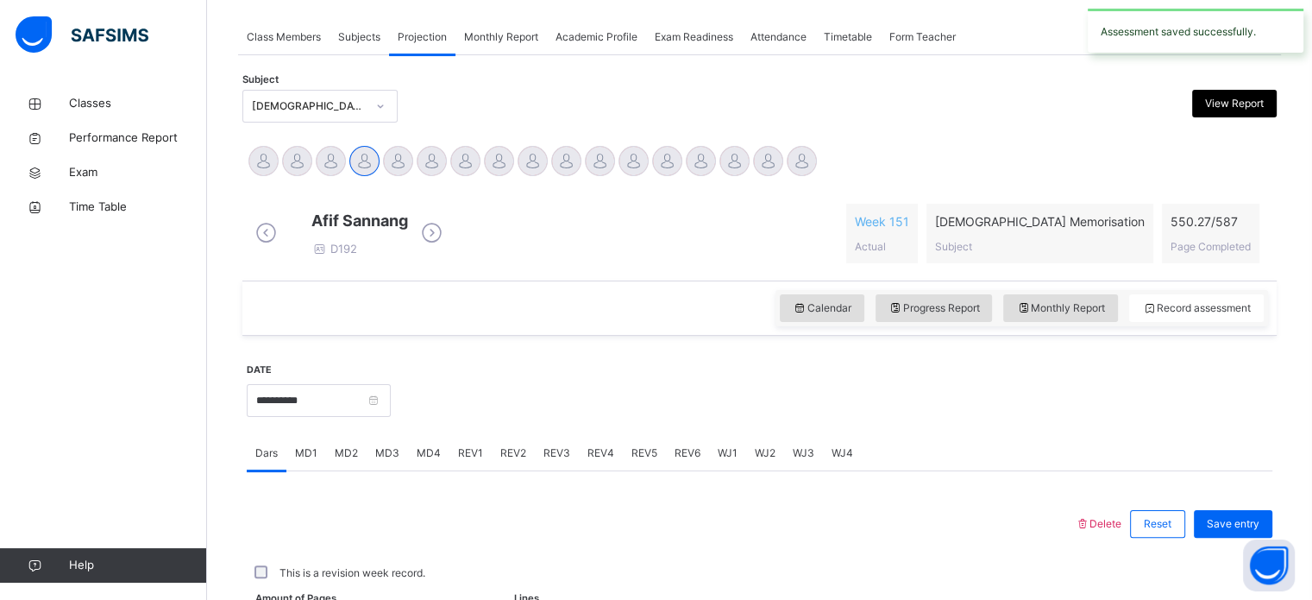
scroll to position [695, 0]
